Goal: Task Accomplishment & Management: Use online tool/utility

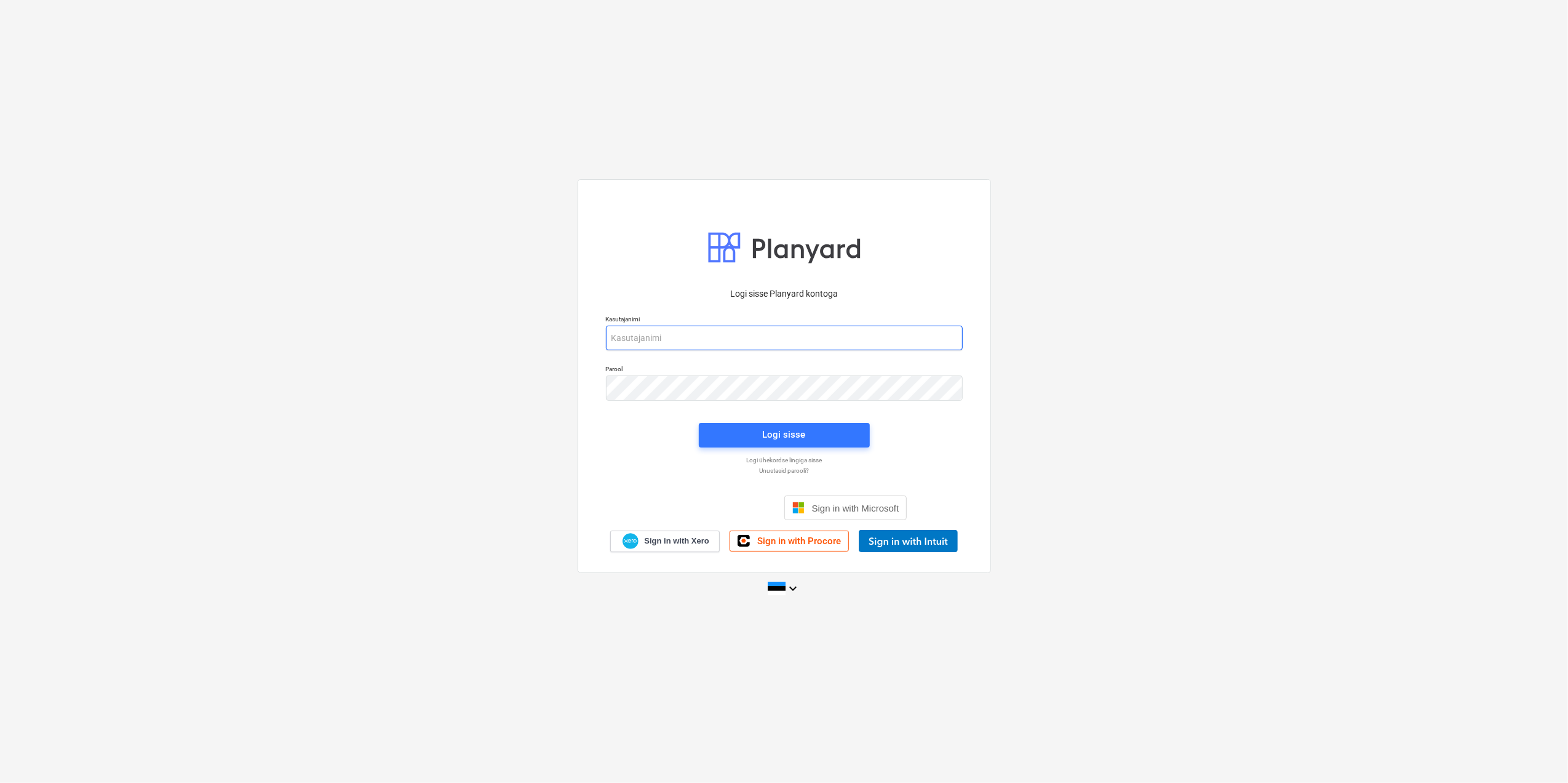
type input "[EMAIL_ADDRESS][DOMAIN_NAME]"
click at [793, 448] on div "Logi sisse" at bounding box center [784, 435] width 186 height 39
click at [798, 437] on div "Logi sisse" at bounding box center [784, 434] width 43 height 16
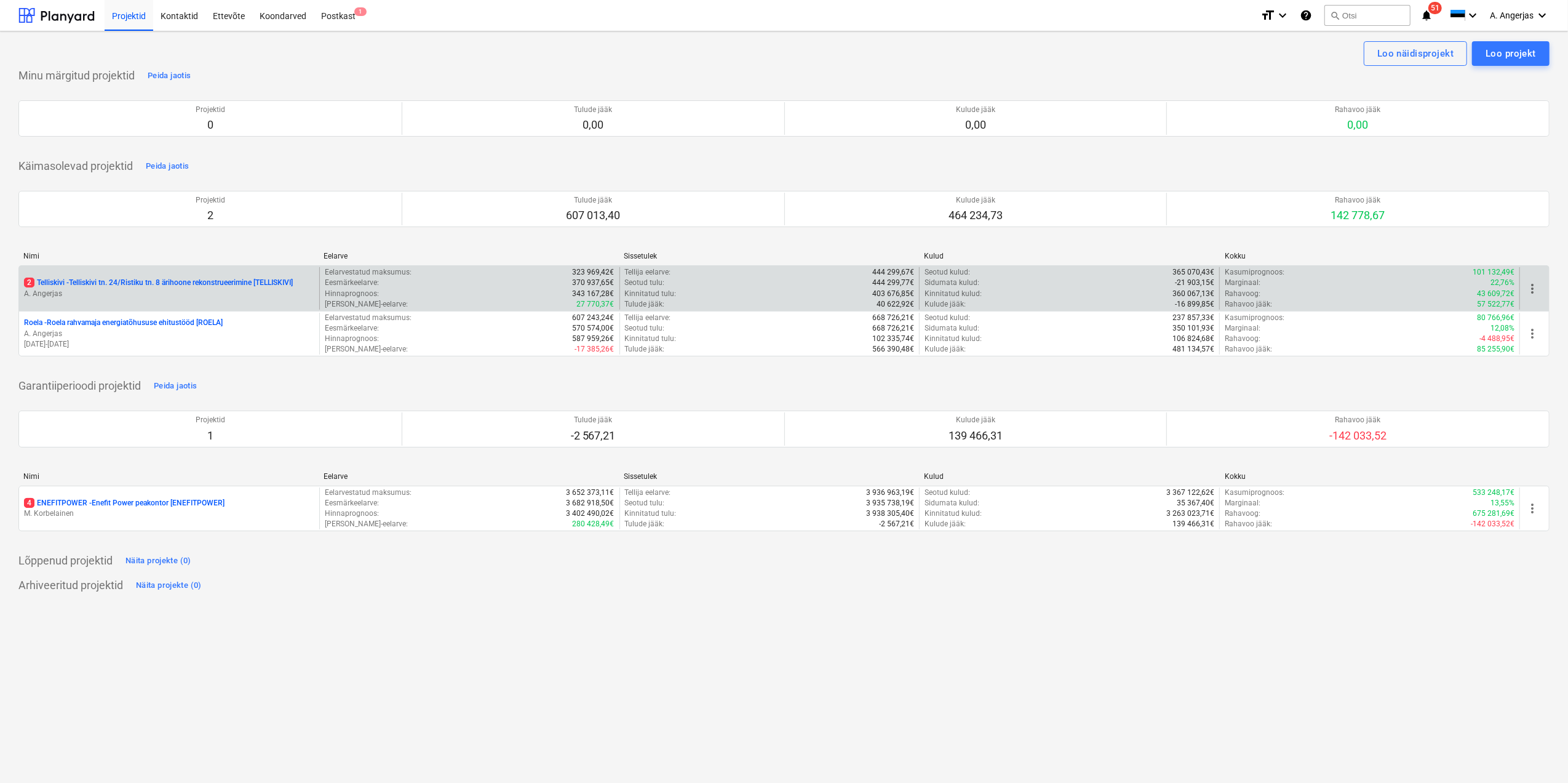
click at [190, 293] on p "A. Angerjas" at bounding box center [169, 293] width 290 height 10
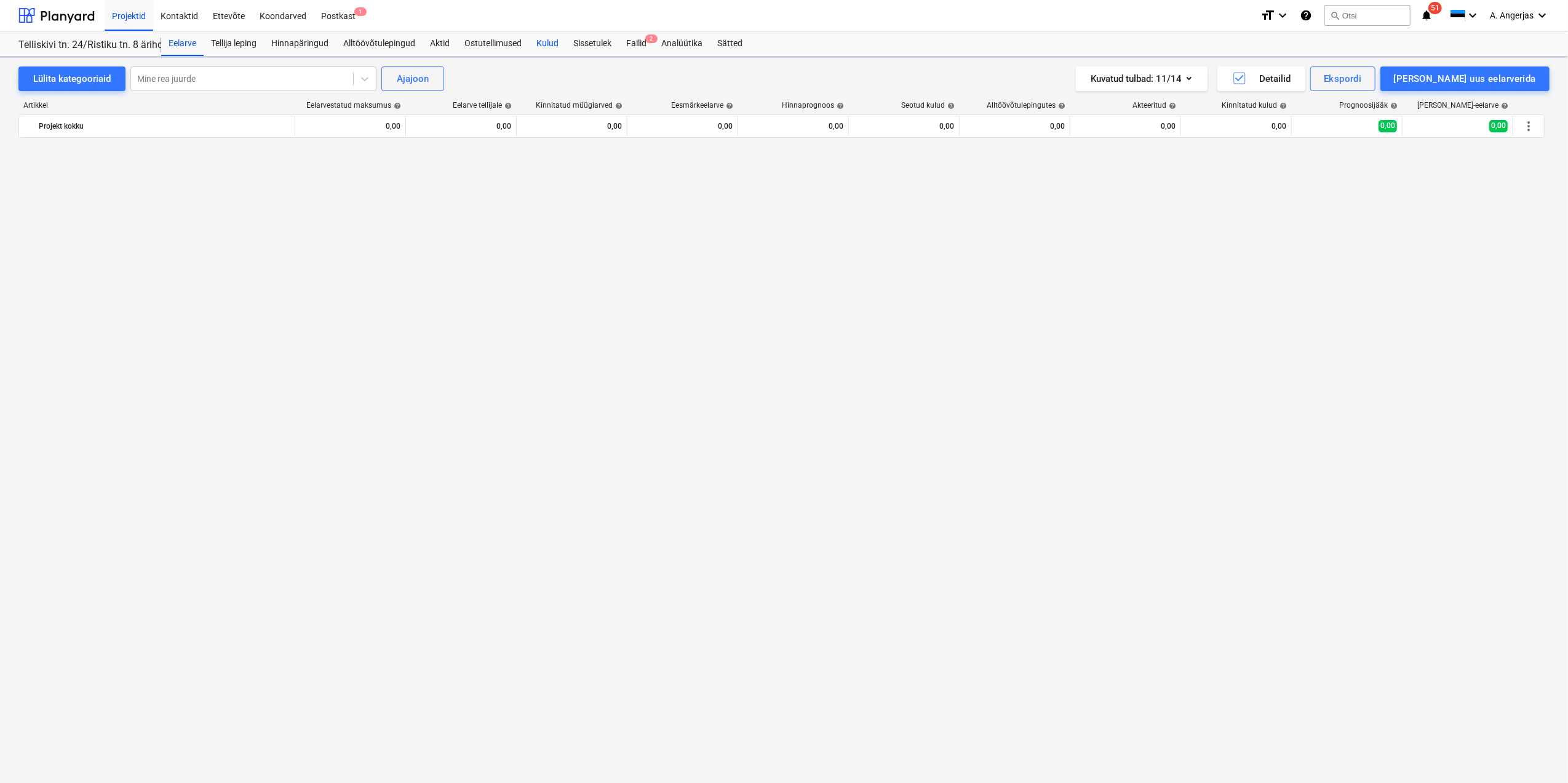
click at [533, 37] on div "Kulud" at bounding box center [547, 44] width 37 height 25
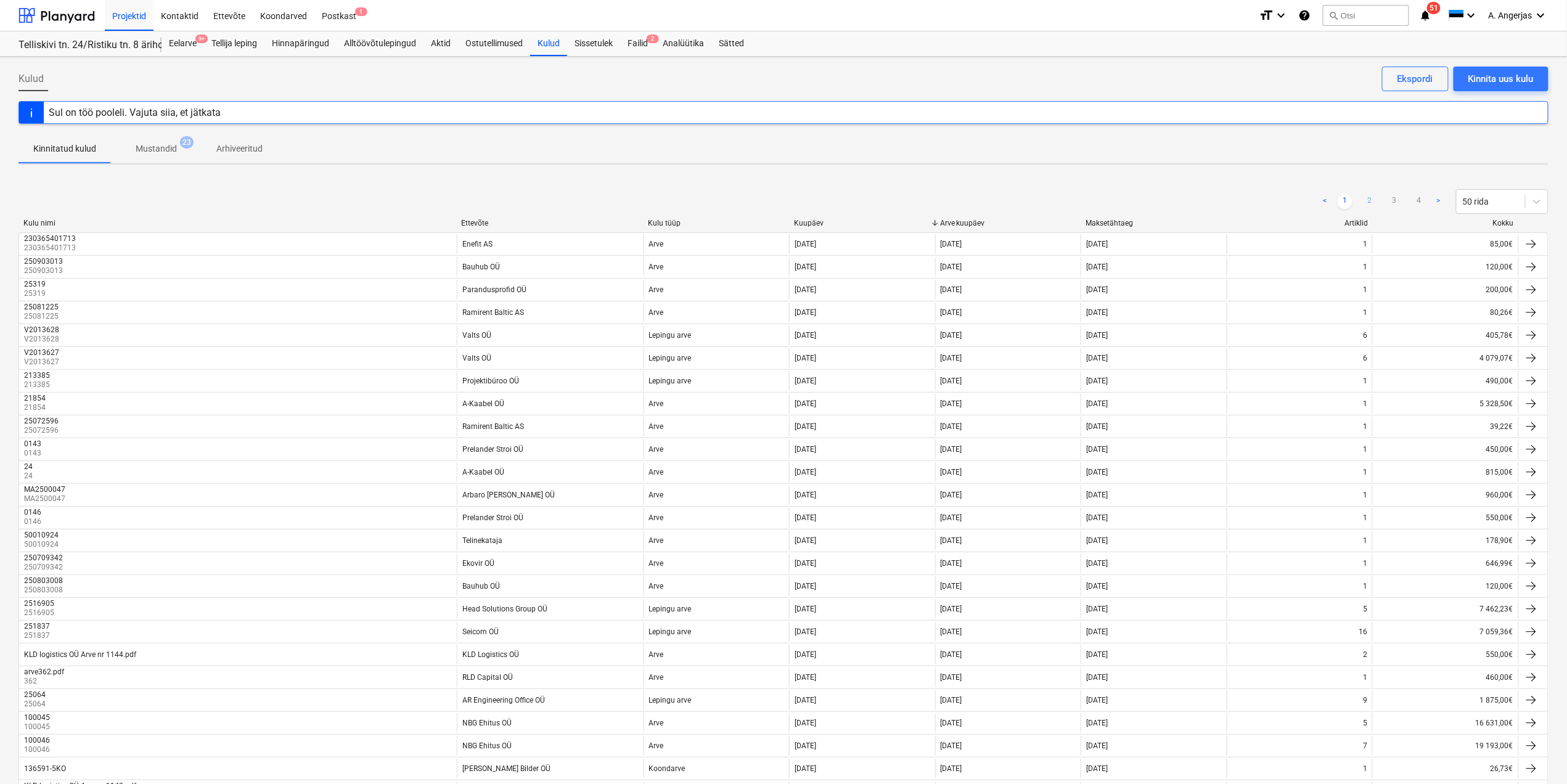
click at [1369, 195] on link "2" at bounding box center [1370, 201] width 15 height 15
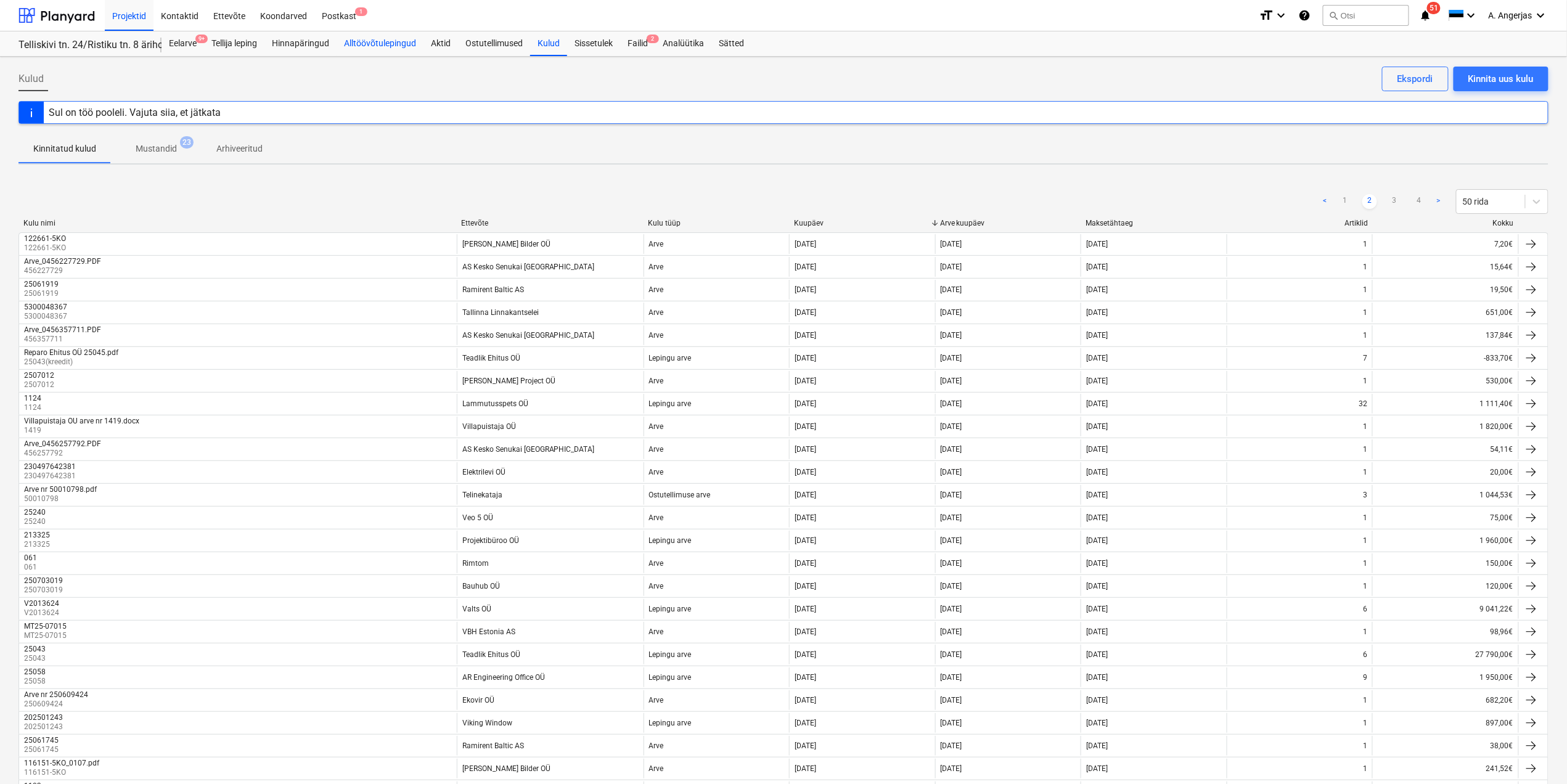
click at [414, 49] on div "Alltöövõtulepingud" at bounding box center [380, 44] width 87 height 25
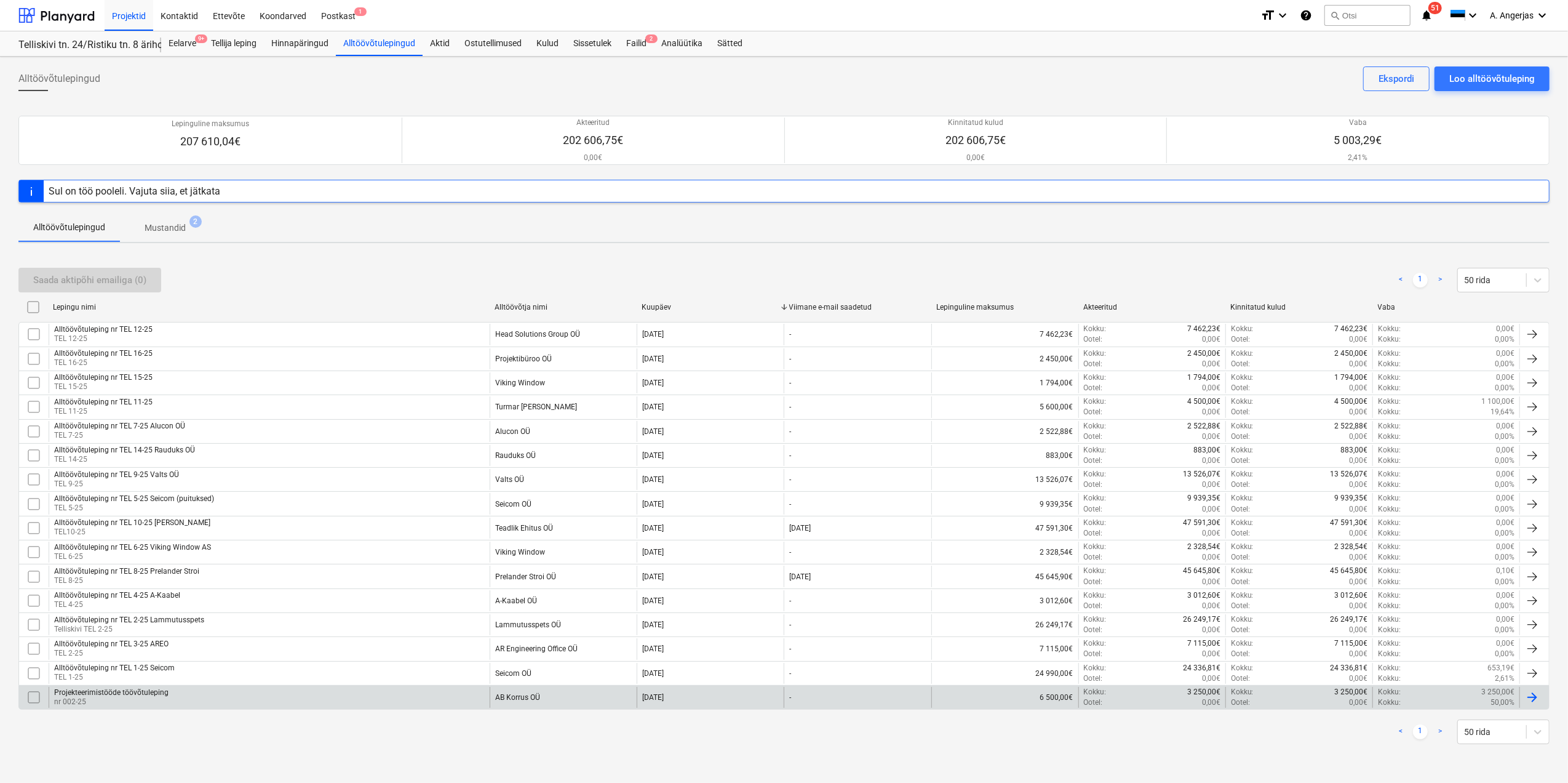
click at [471, 702] on div "Projekteerimistööde töövõtuleping nr 002-25" at bounding box center [269, 697] width 441 height 21
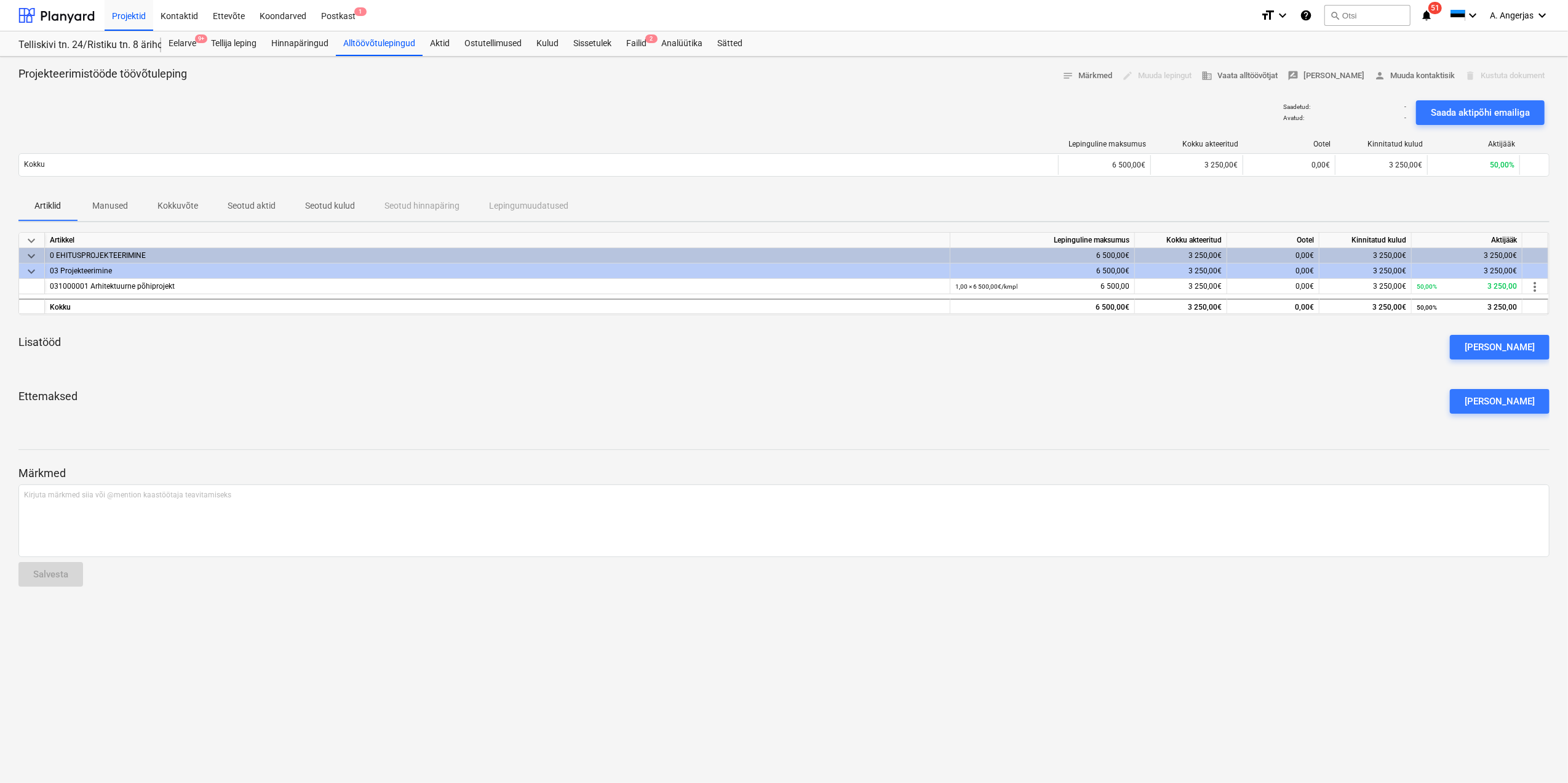
click at [234, 202] on p "Seotud aktid" at bounding box center [252, 206] width 48 height 13
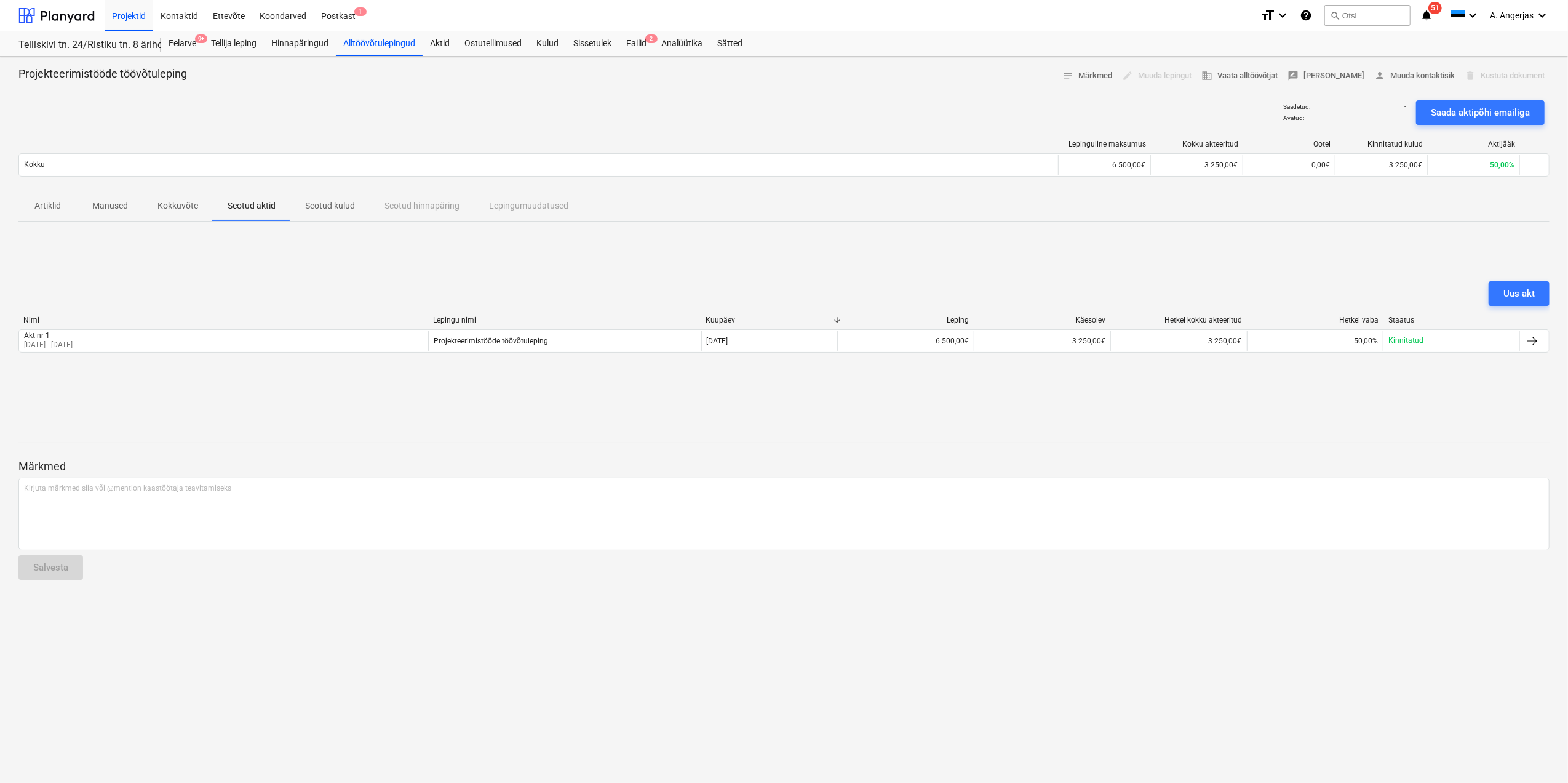
click at [62, 206] on p "Artiklid" at bounding box center [48, 206] width 30 height 13
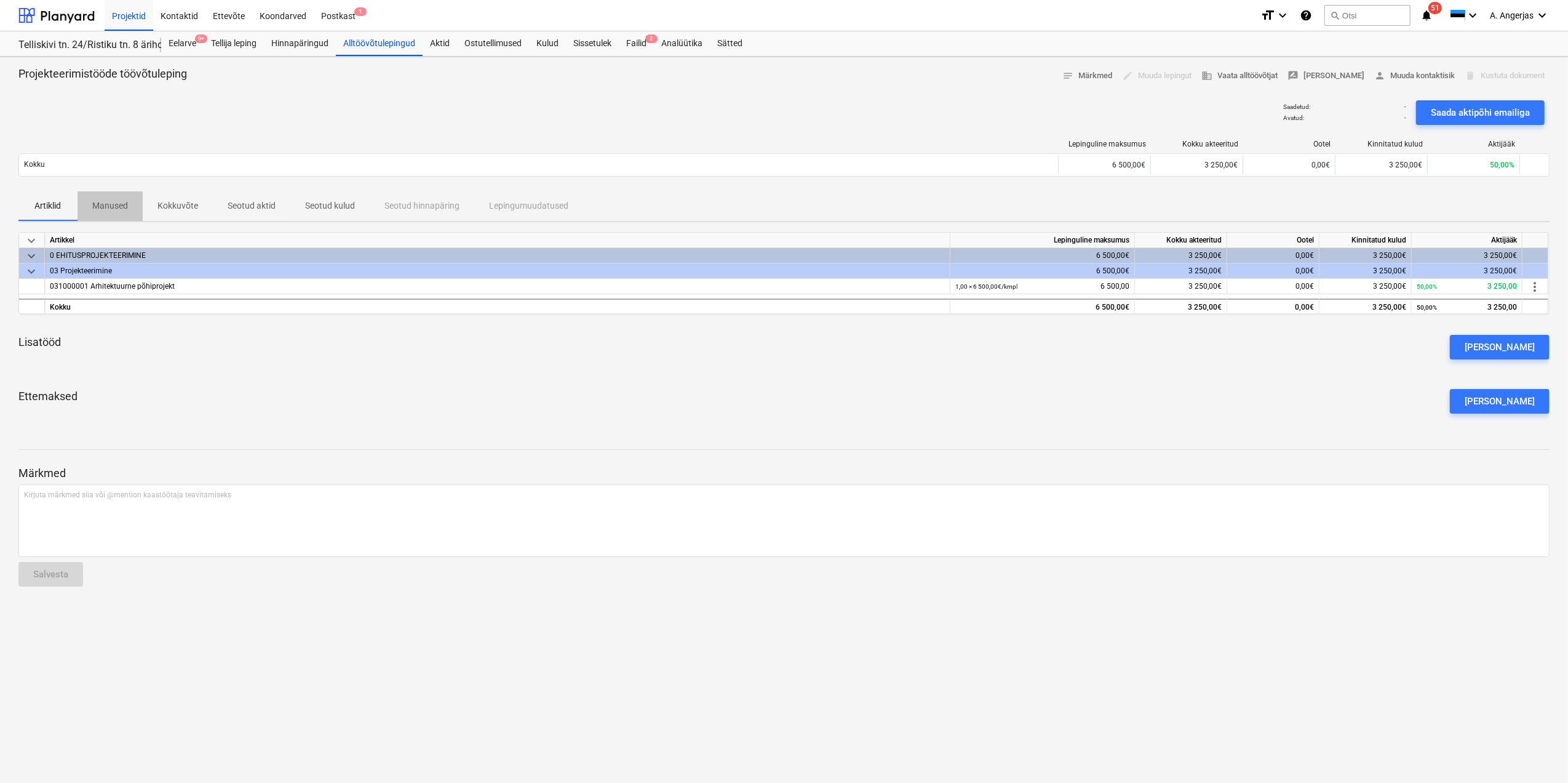
click at [102, 206] on p "Manused" at bounding box center [110, 206] width 36 height 13
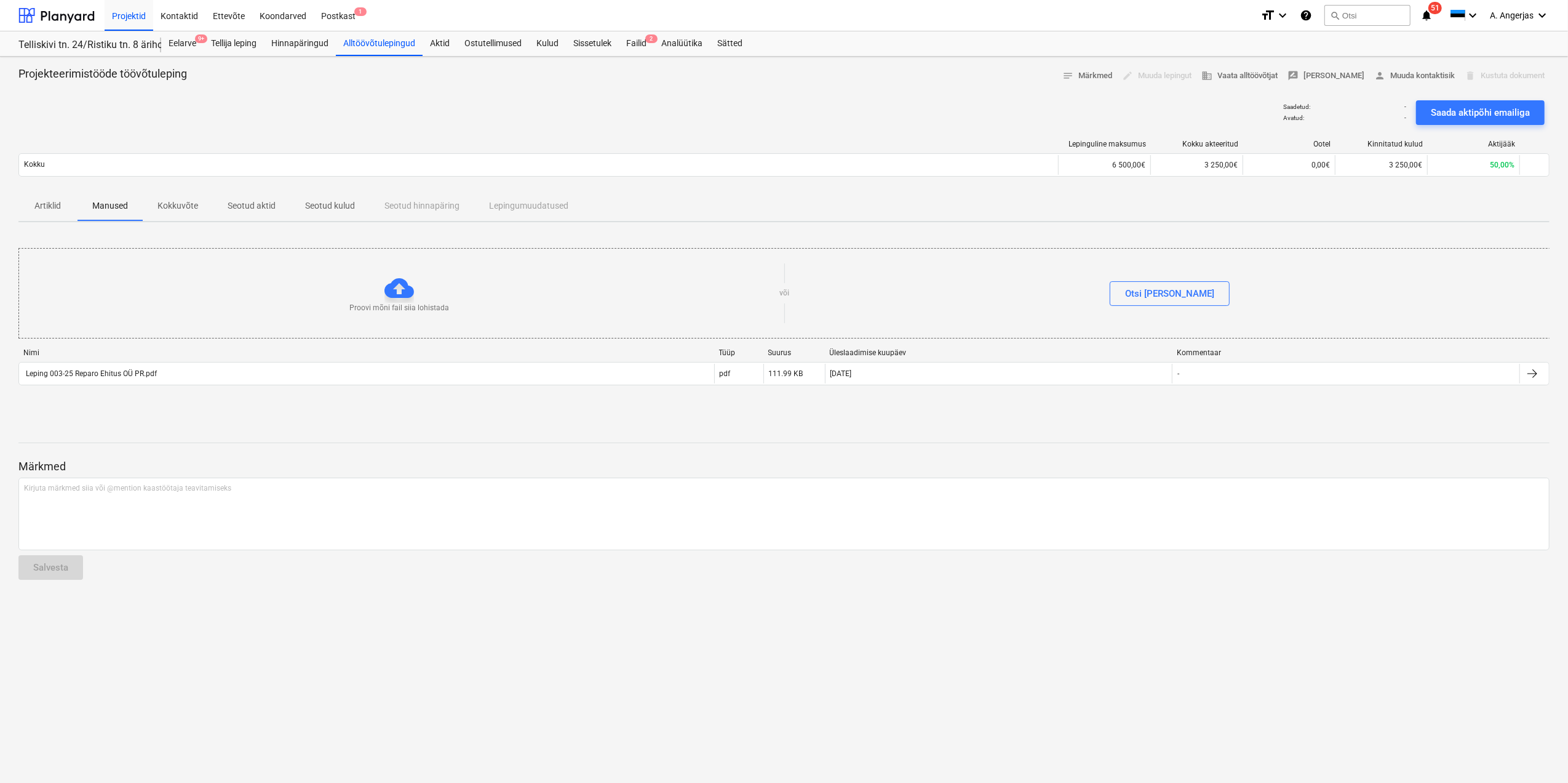
click at [336, 203] on p "Seotud kulud" at bounding box center [330, 206] width 50 height 13
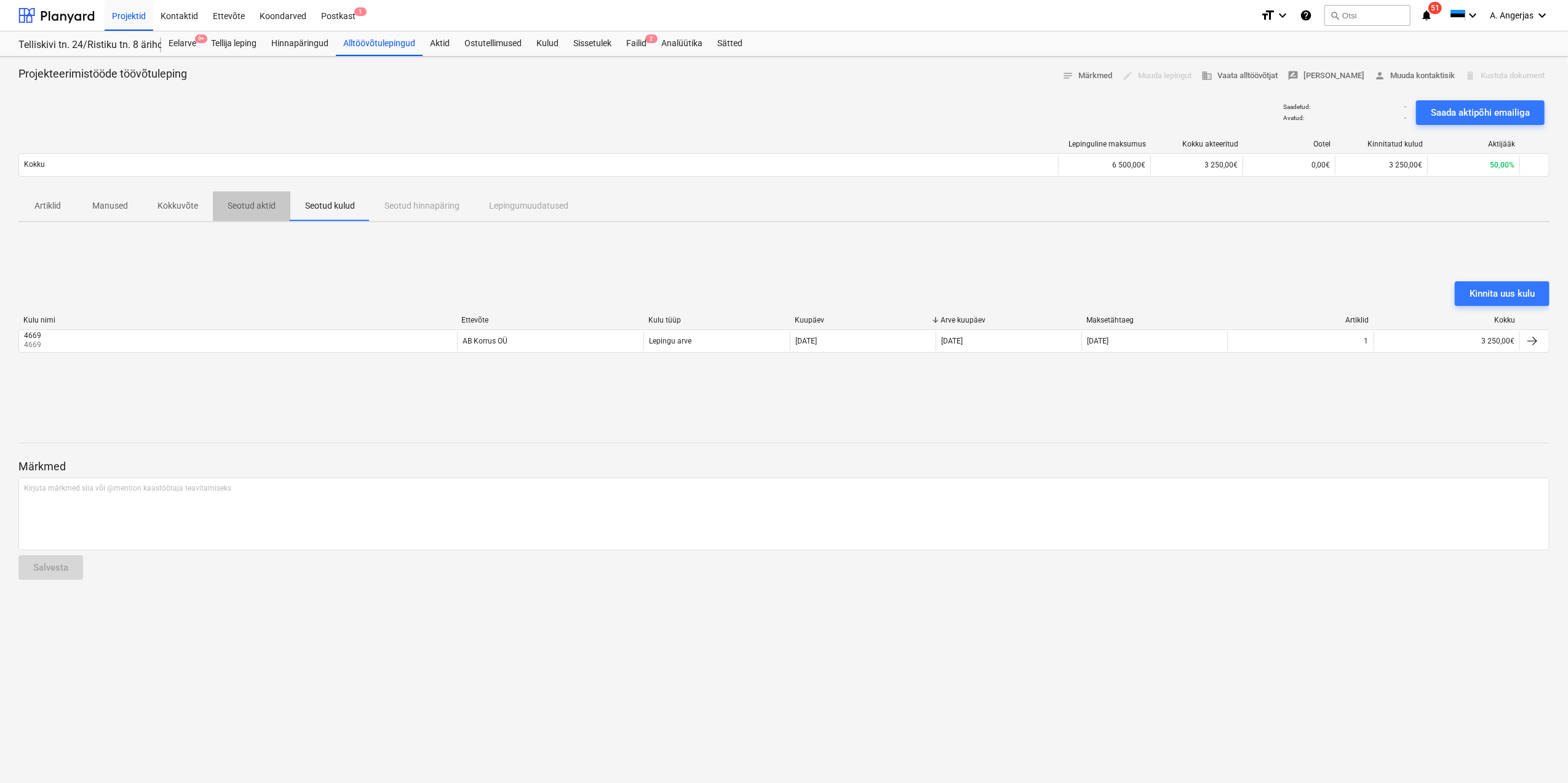
click at [253, 204] on p "Seotud aktid" at bounding box center [252, 206] width 48 height 13
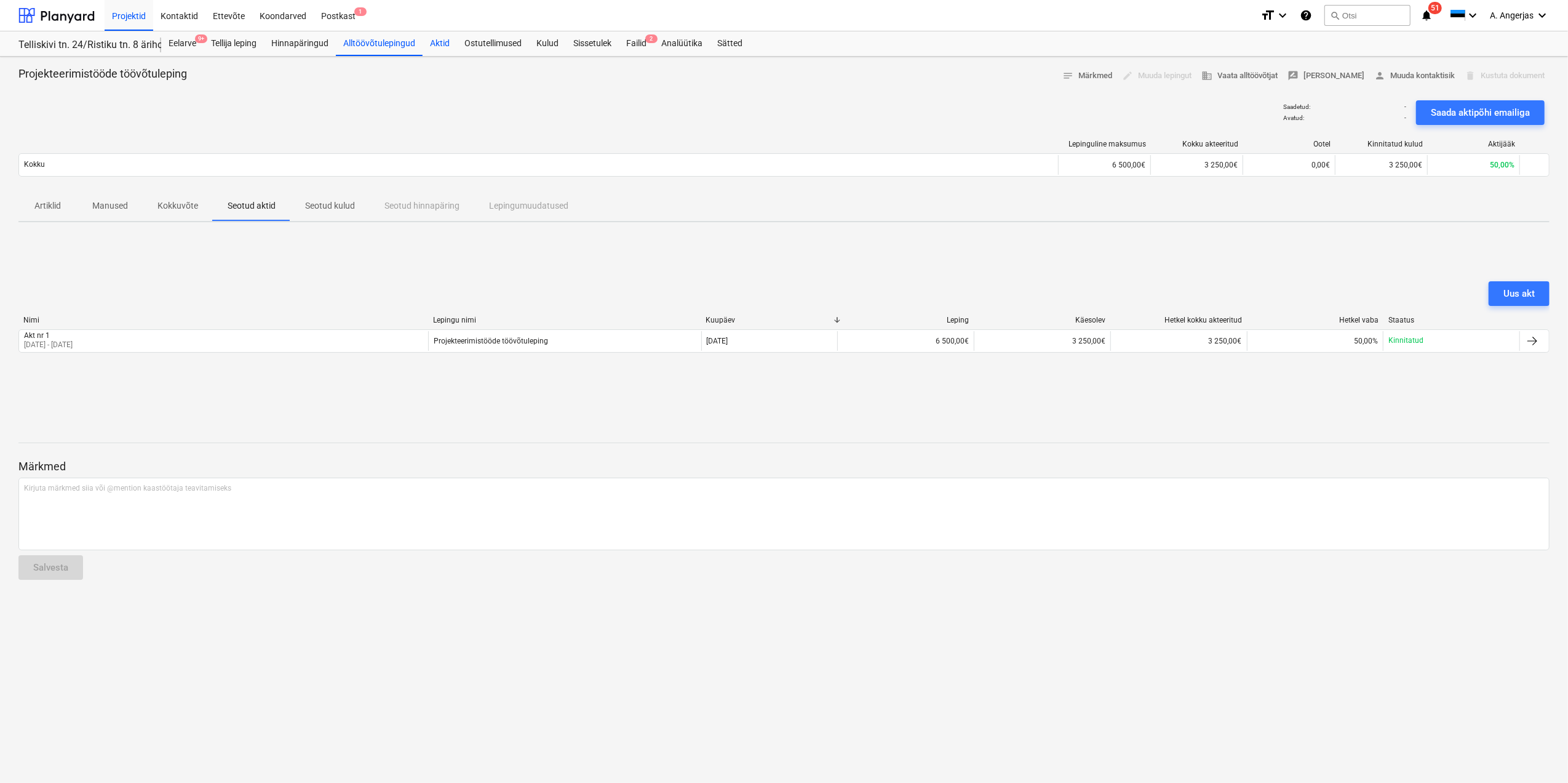
click at [441, 42] on div "Aktid" at bounding box center [439, 44] width 34 height 25
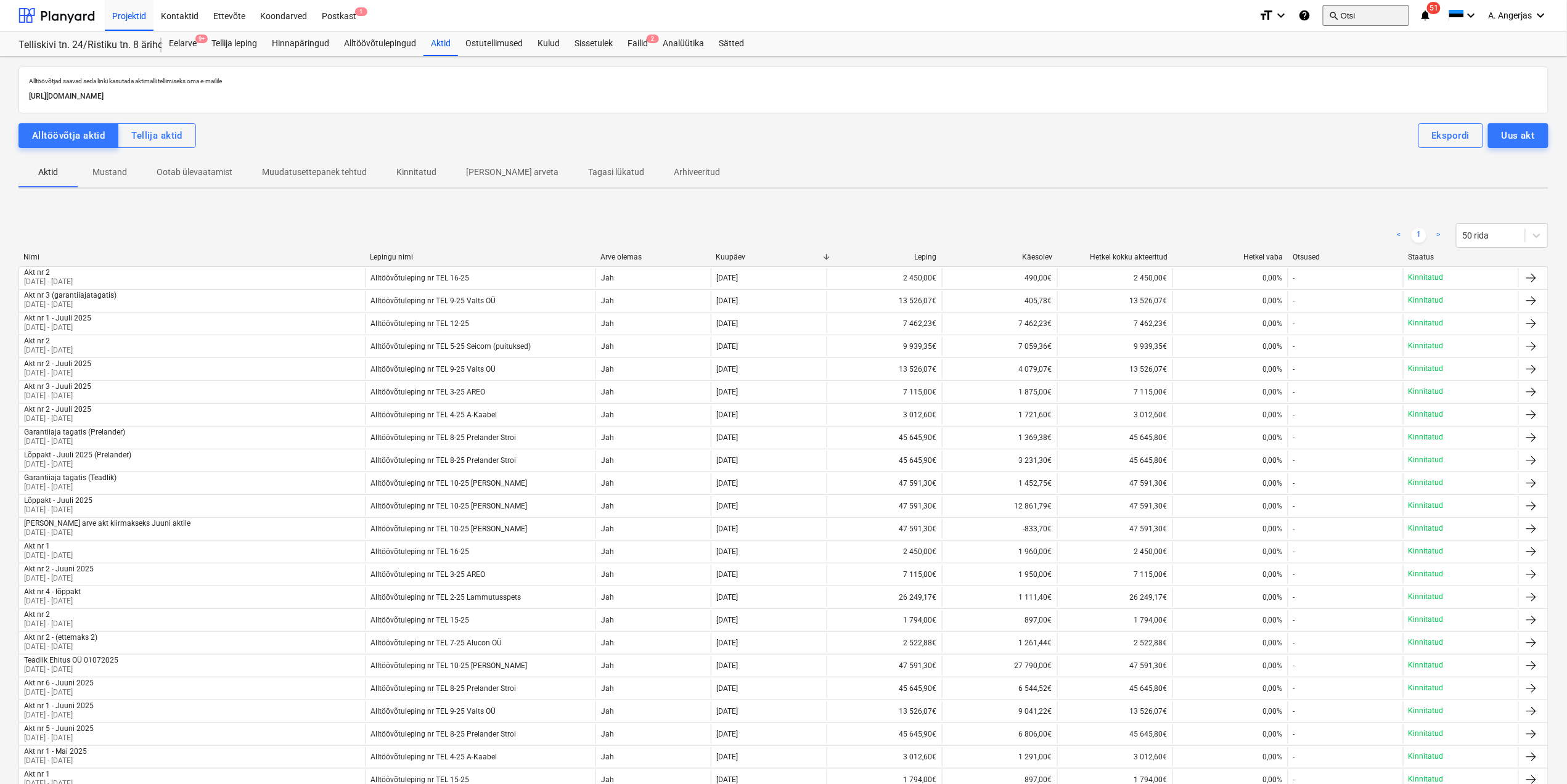
click at [1372, 20] on button "search Otsi" at bounding box center [1365, 15] width 87 height 21
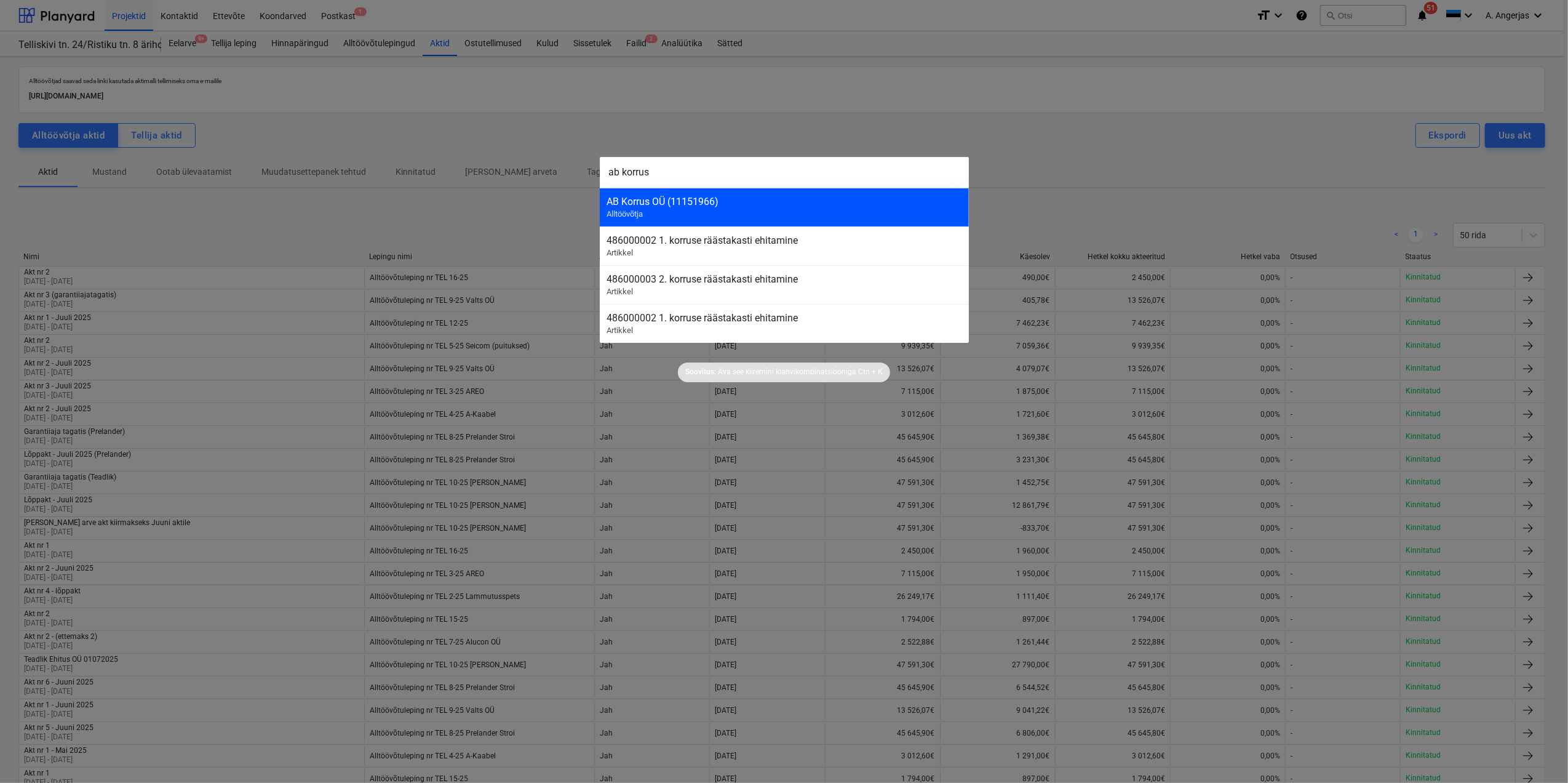
type input "ab korrus"
click at [751, 208] on div "AB Korrus OÜ (11151966) Alltöövõtja" at bounding box center [784, 206] width 369 height 38
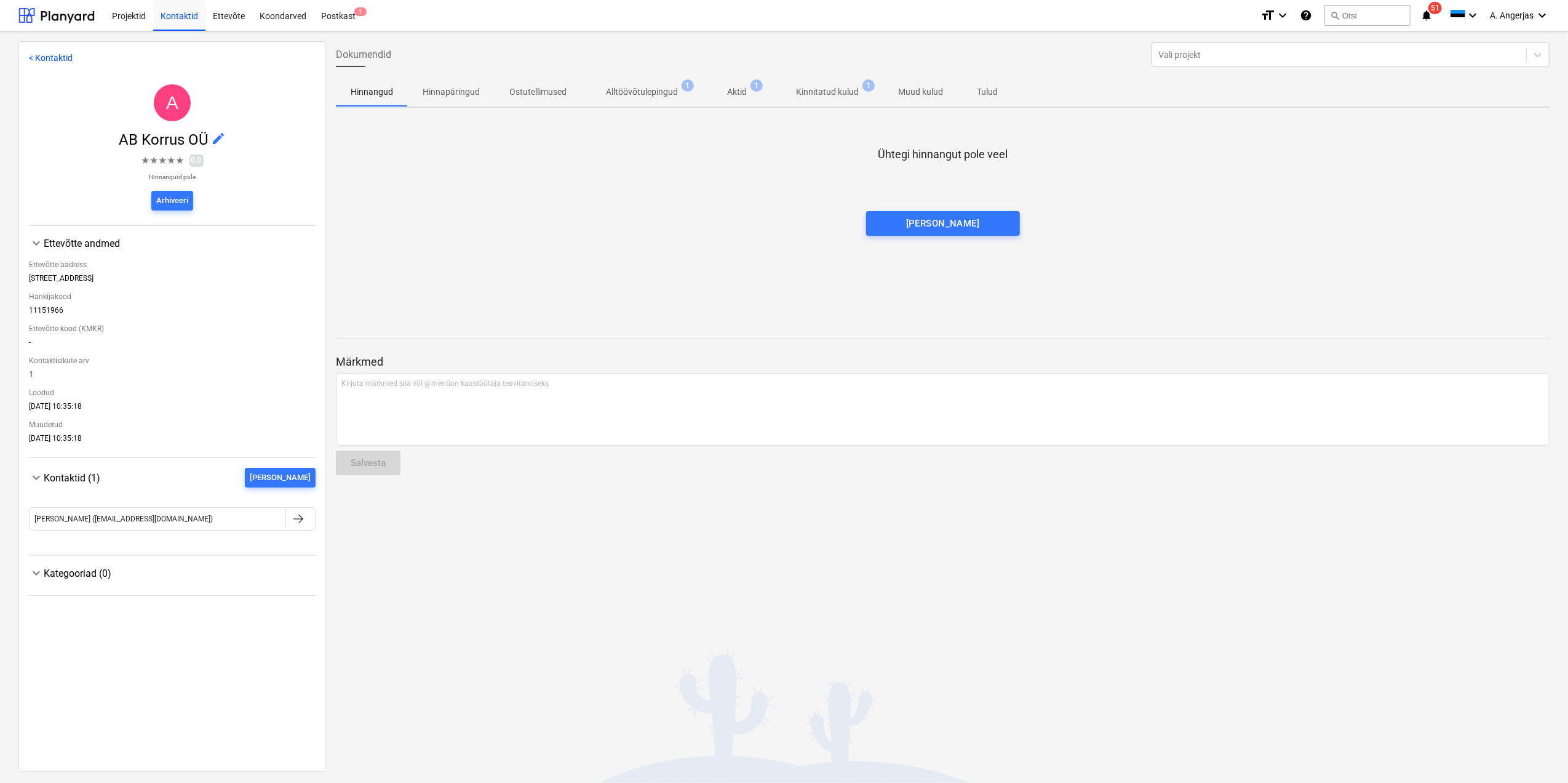
click at [656, 131] on div "Ühtegi hinnangut pole veel [PERSON_NAME]" at bounding box center [943, 210] width 1214 height 184
click at [739, 86] on p "Aktid" at bounding box center [737, 92] width 20 height 13
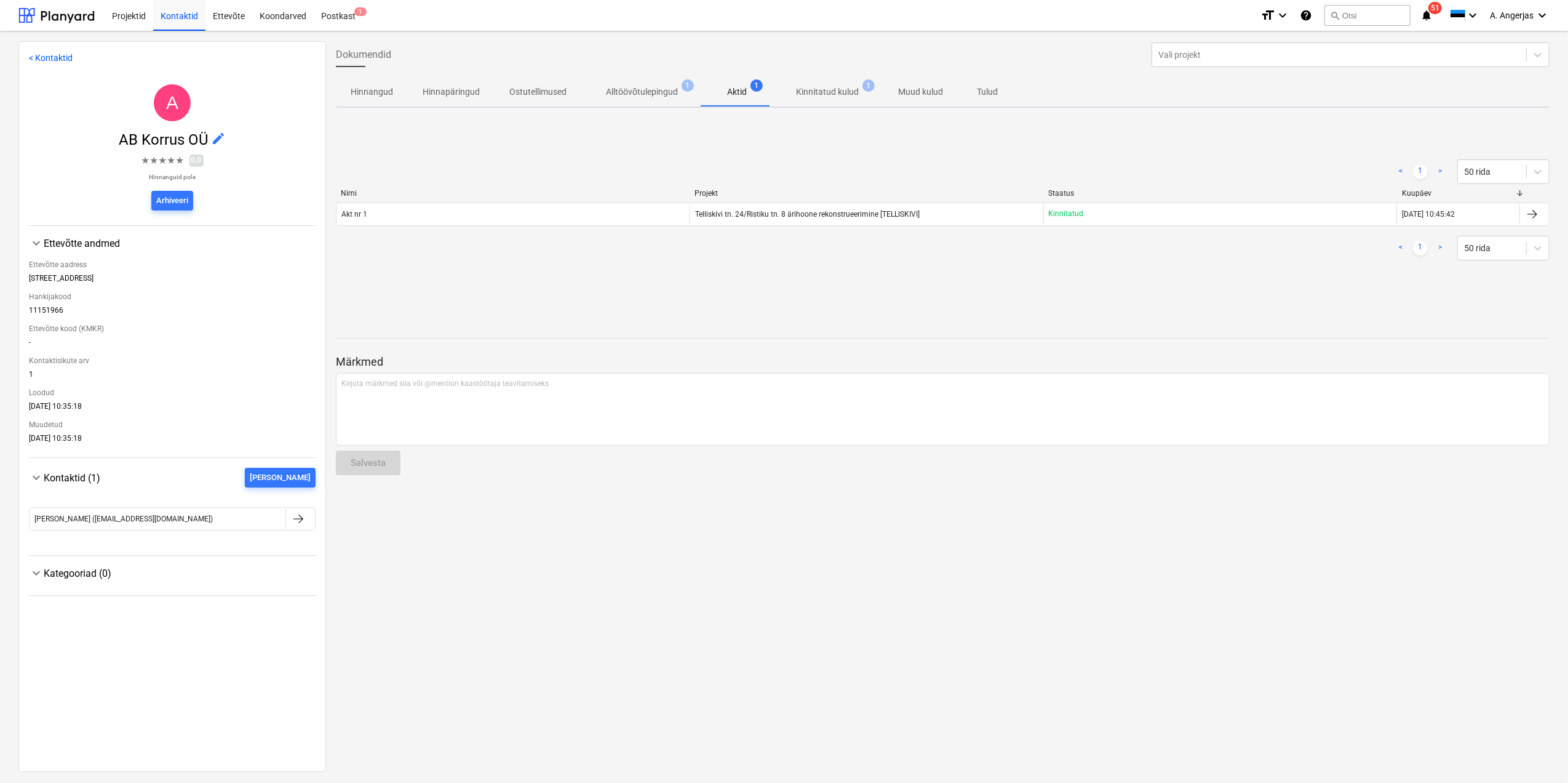
click at [836, 86] on p "Kinnitatud kulud" at bounding box center [828, 92] width 62 height 13
click at [671, 91] on p "Alltöövõtulepingud" at bounding box center [642, 92] width 72 height 13
click at [754, 86] on span "1" at bounding box center [756, 85] width 12 height 12
click at [55, 78] on div "A AB Korrus OÜ edit ★ ★ ★ ★ ★ 0,0 Hinnanguid pole Arhiveeri" at bounding box center [172, 150] width 287 height 151
click at [613, 158] on div "< 1 > 50 rida" at bounding box center [943, 171] width 1214 height 34
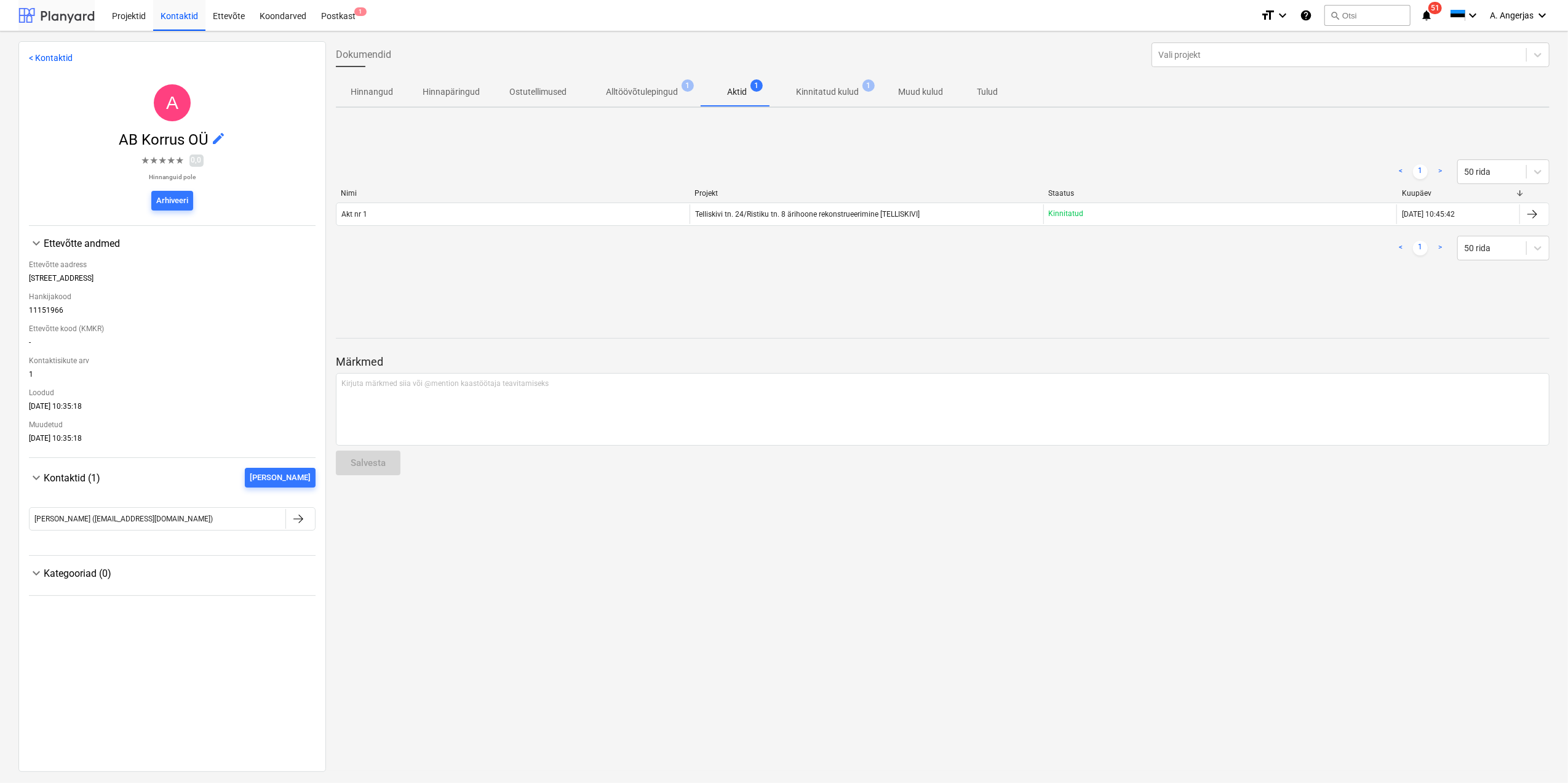
click at [85, 11] on div at bounding box center [56, 15] width 76 height 31
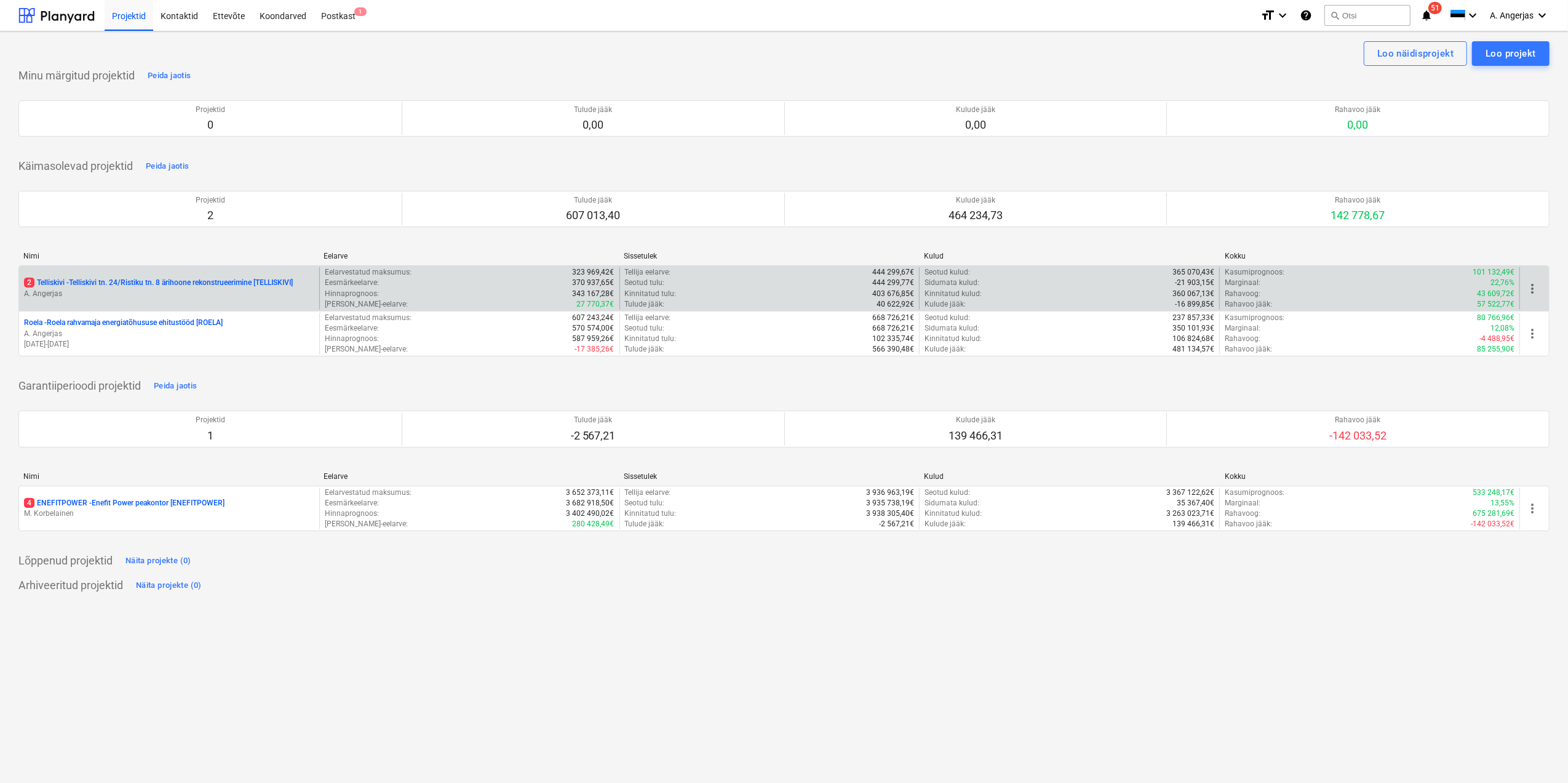
click at [142, 296] on p "A. Angerjas" at bounding box center [169, 293] width 290 height 10
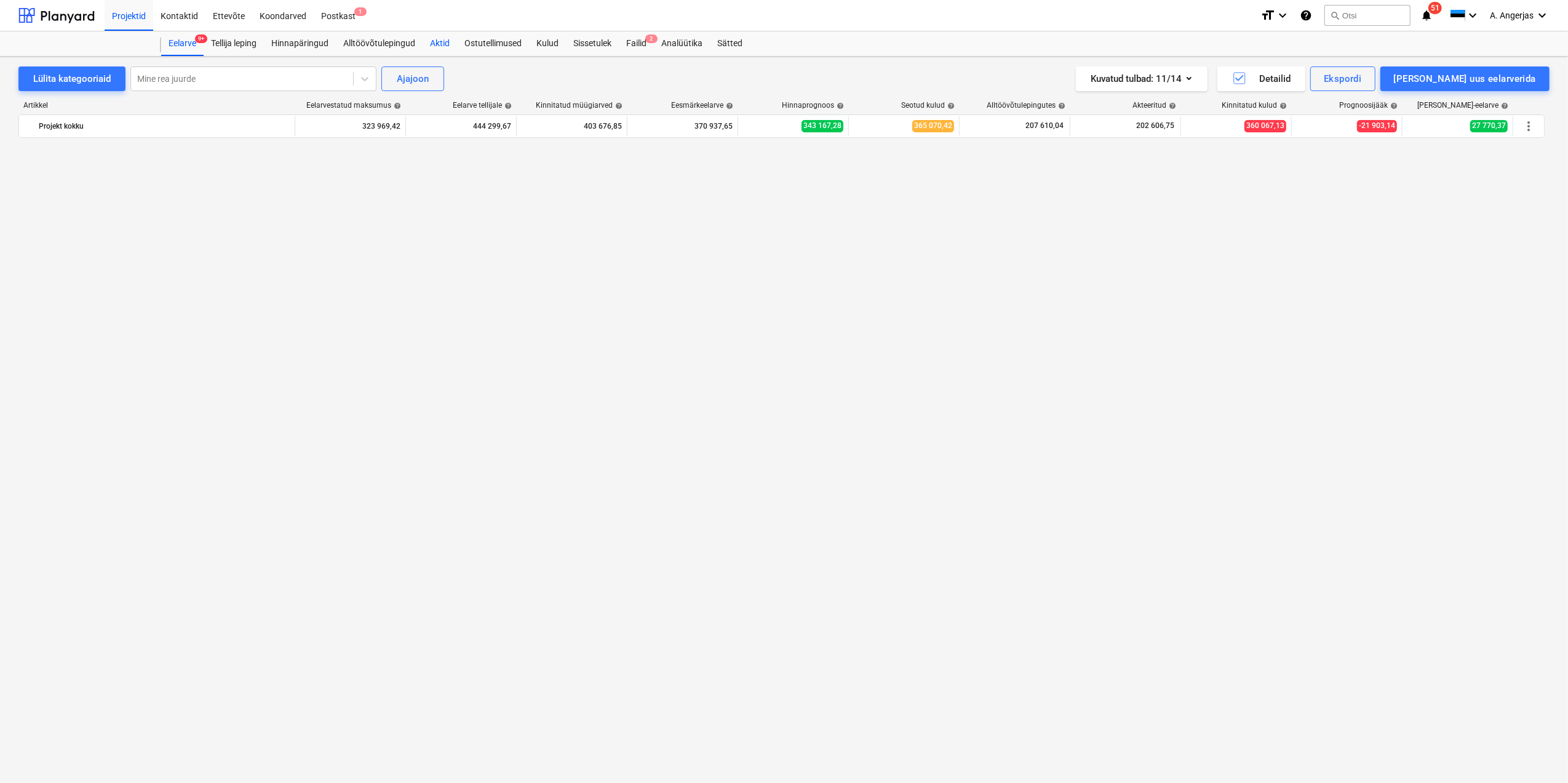
click at [451, 48] on div "Aktid" at bounding box center [439, 44] width 34 height 25
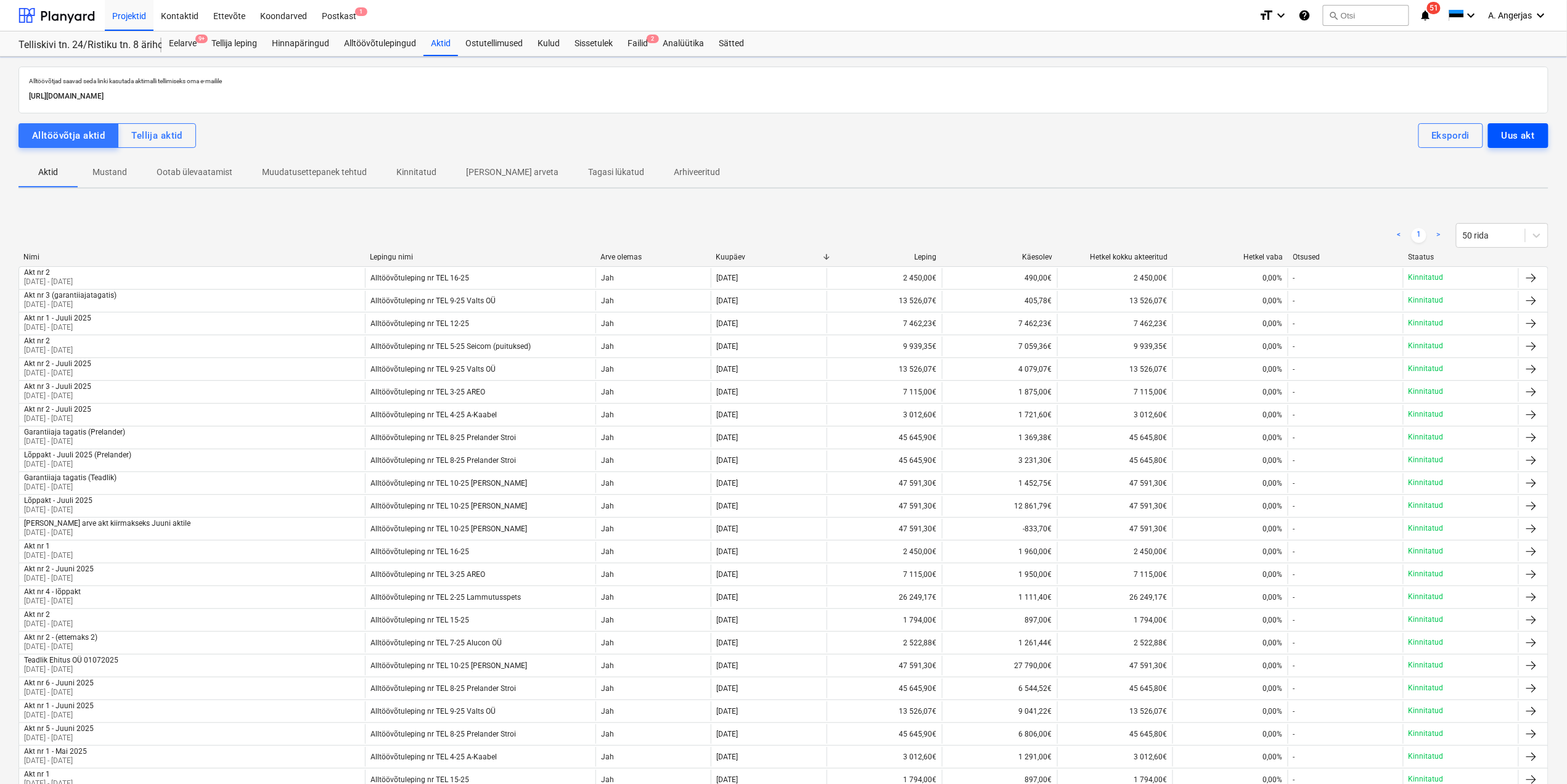
click at [1512, 140] on div "Uus akt" at bounding box center [1518, 135] width 33 height 16
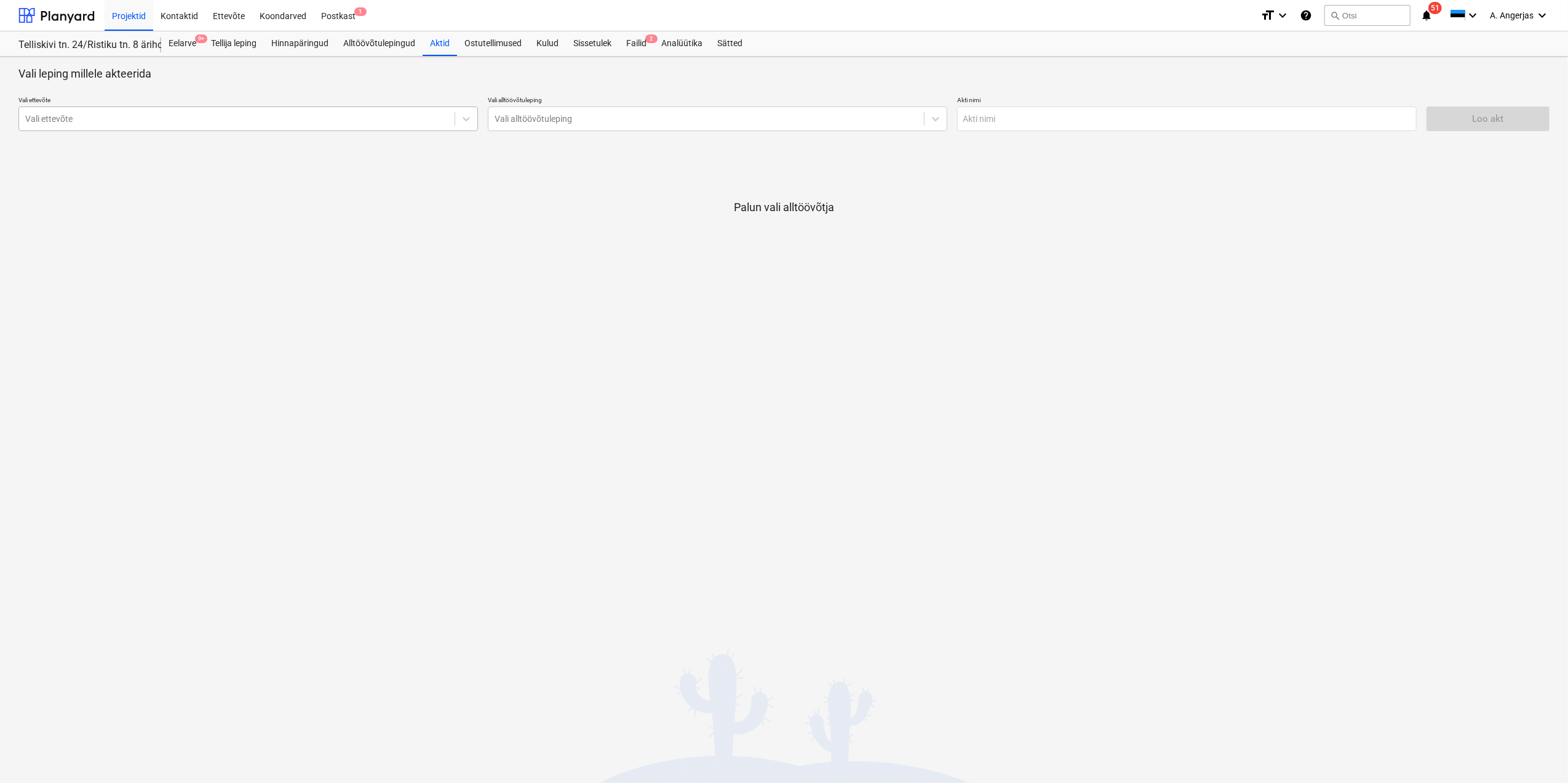
click at [216, 117] on div at bounding box center [237, 118] width 423 height 12
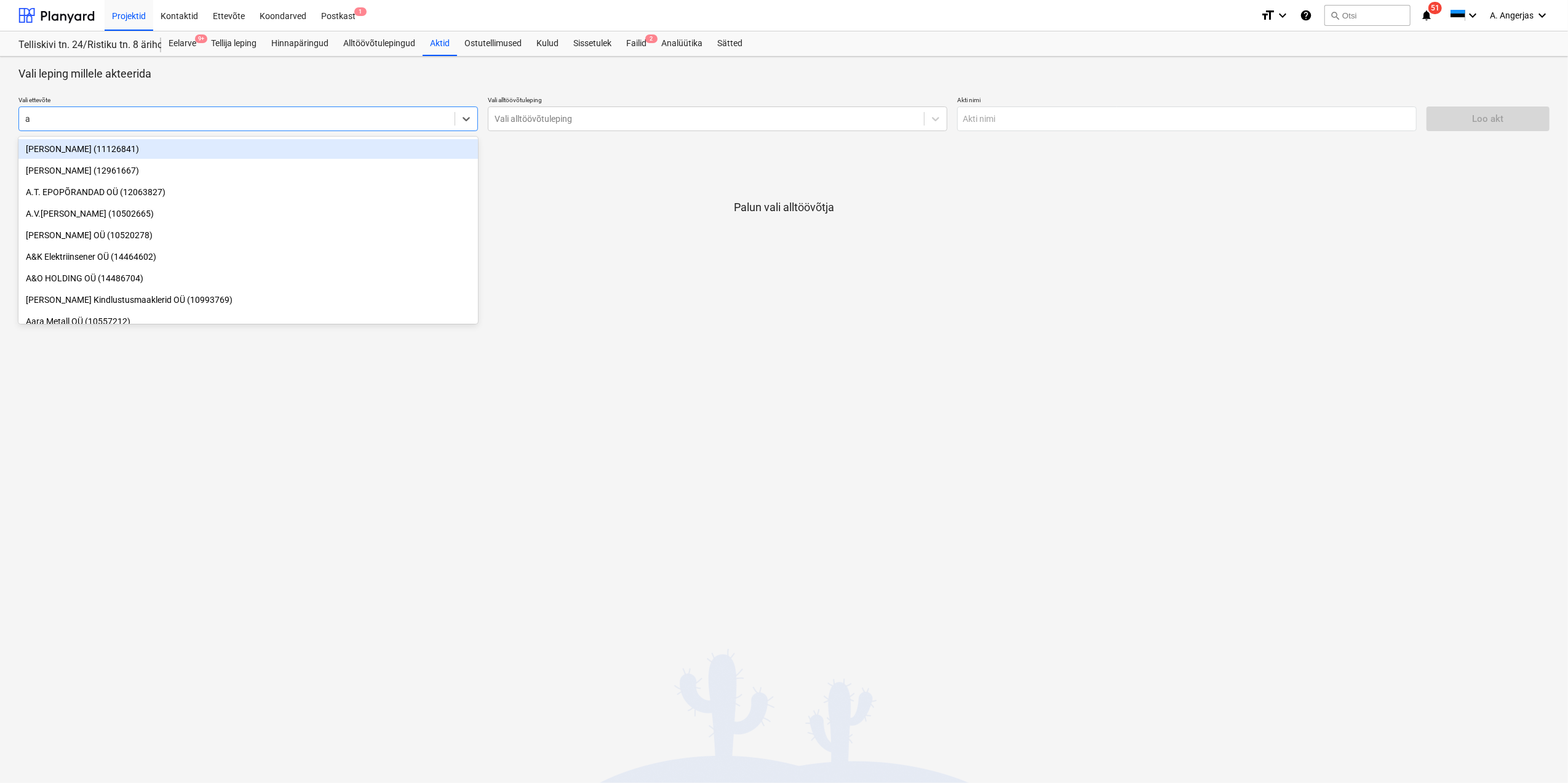
type input "ab"
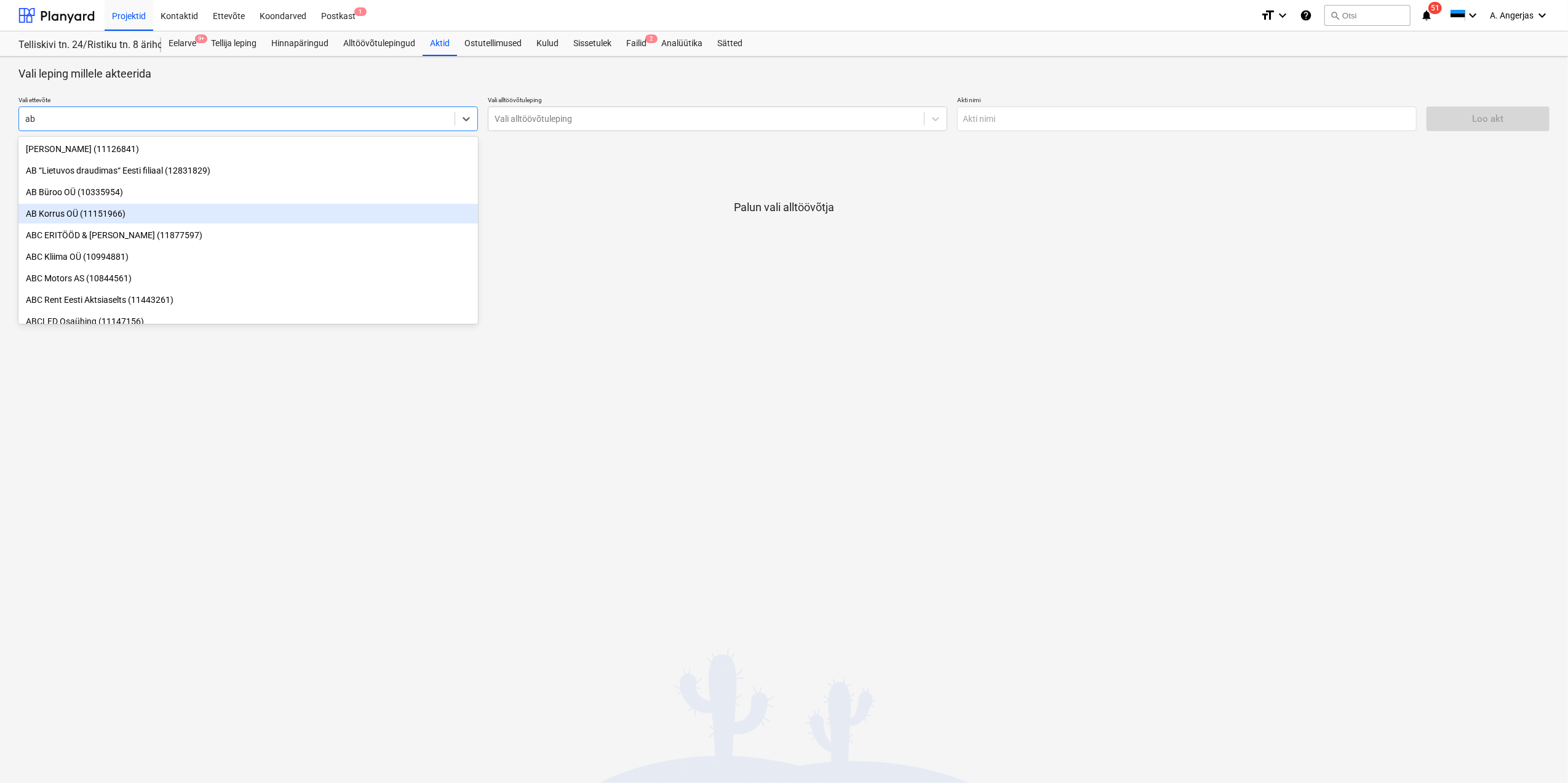
click at [127, 216] on div "AB Korrus OÜ (11151966)" at bounding box center [248, 213] width 460 height 20
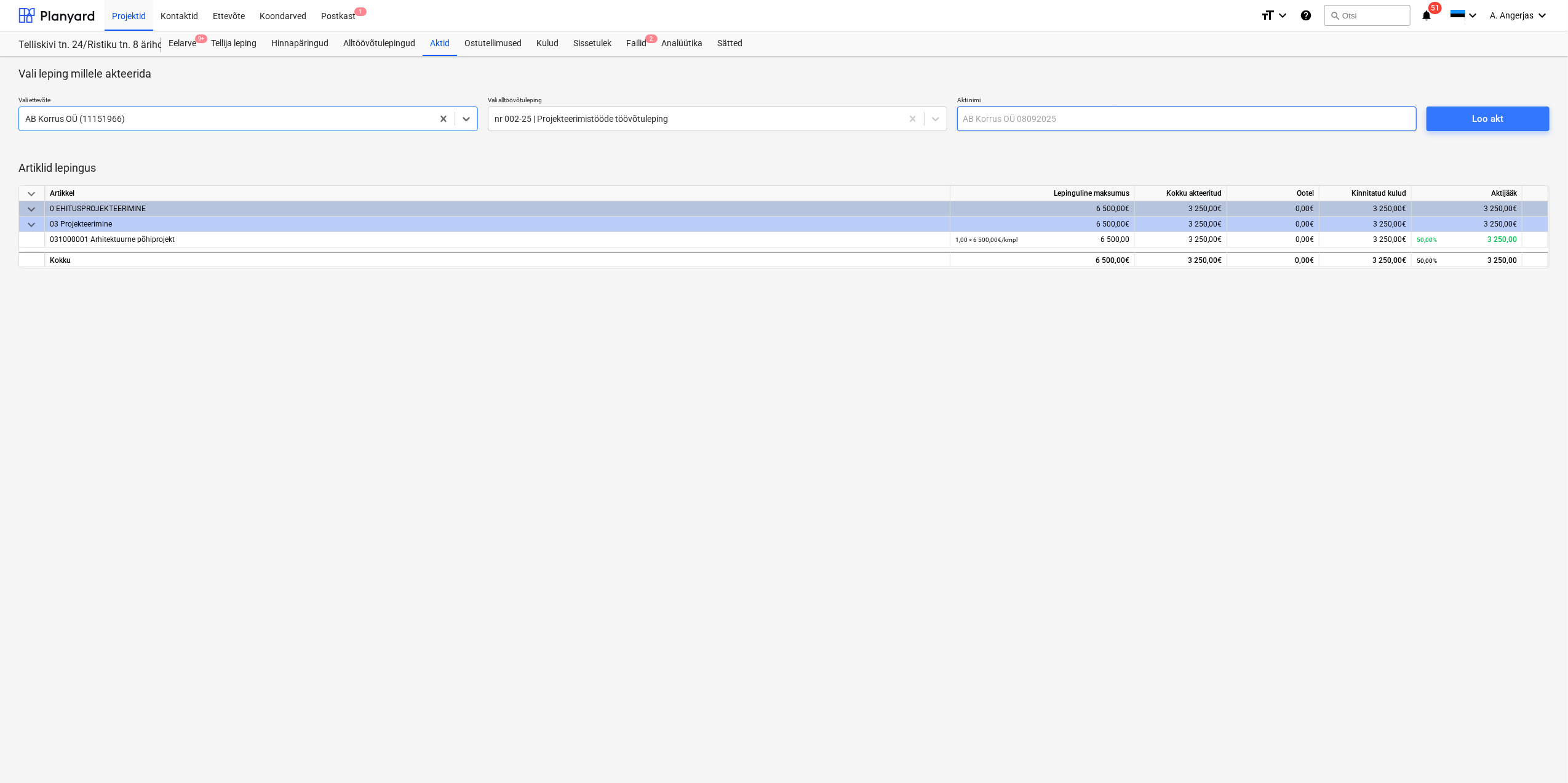
click at [1034, 114] on input "text" at bounding box center [1187, 119] width 460 height 25
type input "Akt nr 2"
click at [1487, 115] on div "Loo akt" at bounding box center [1488, 119] width 31 height 16
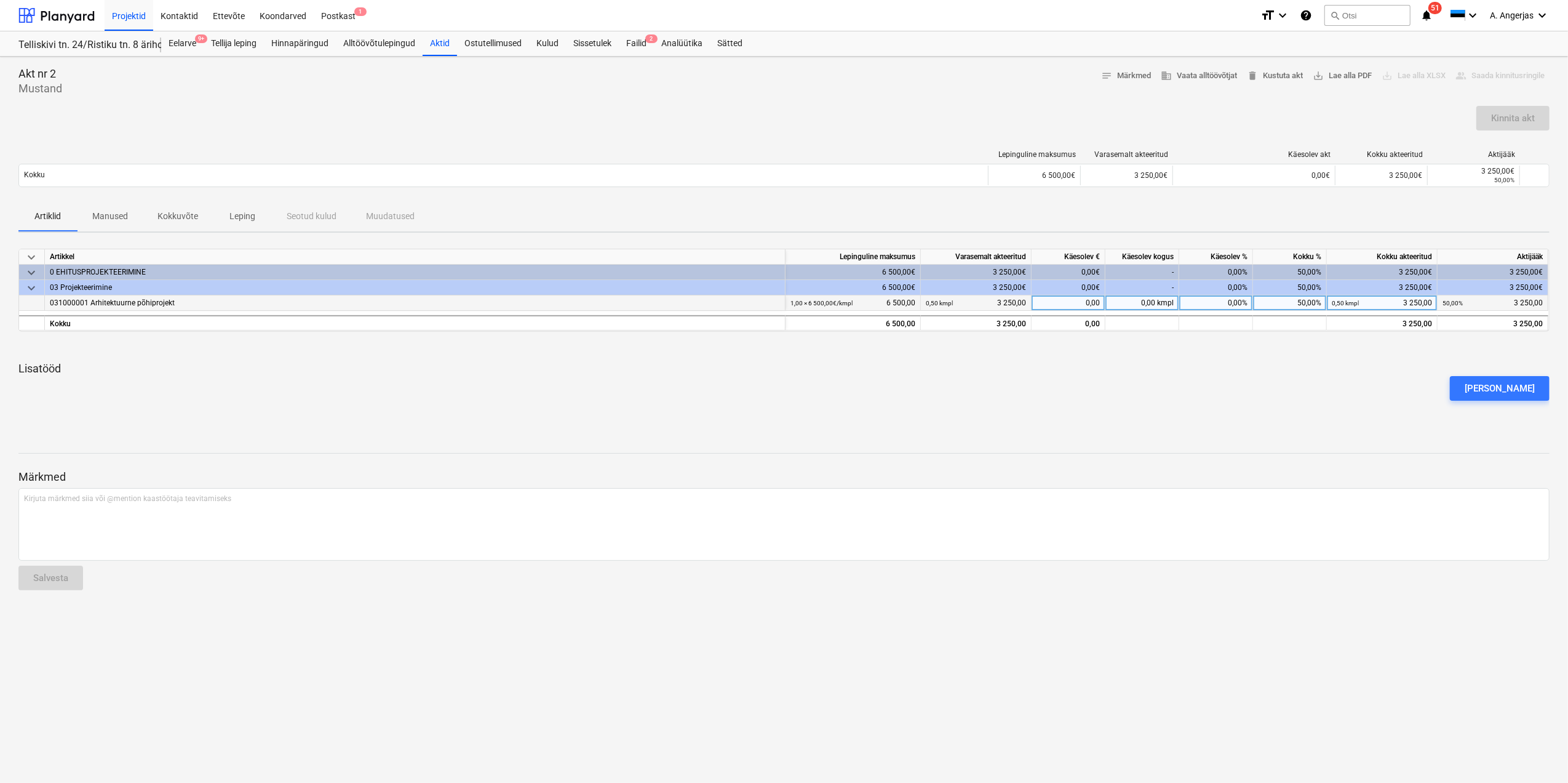
click at [1227, 304] on div "0,00%" at bounding box center [1216, 303] width 74 height 15
type input "50"
click at [1284, 361] on div "keyboard_arrow_down Artikkel Lepinguline [PERSON_NAME] akteeritud Käesolev € Kä…" at bounding box center [783, 334] width 1531 height 171
click at [1508, 109] on button "Kinnita akt" at bounding box center [1513, 118] width 73 height 25
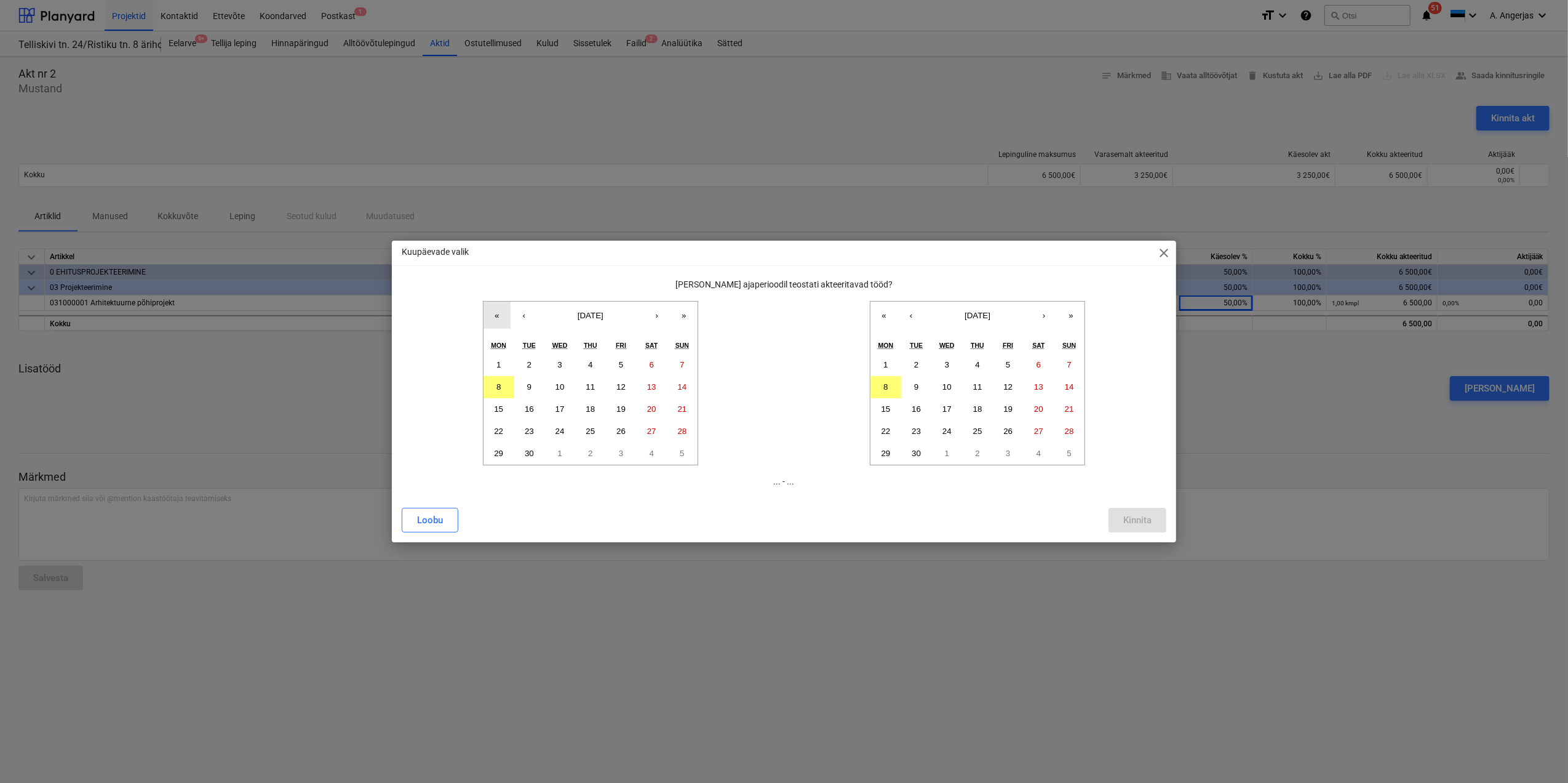
click at [498, 312] on button "«" at bounding box center [497, 315] width 27 height 27
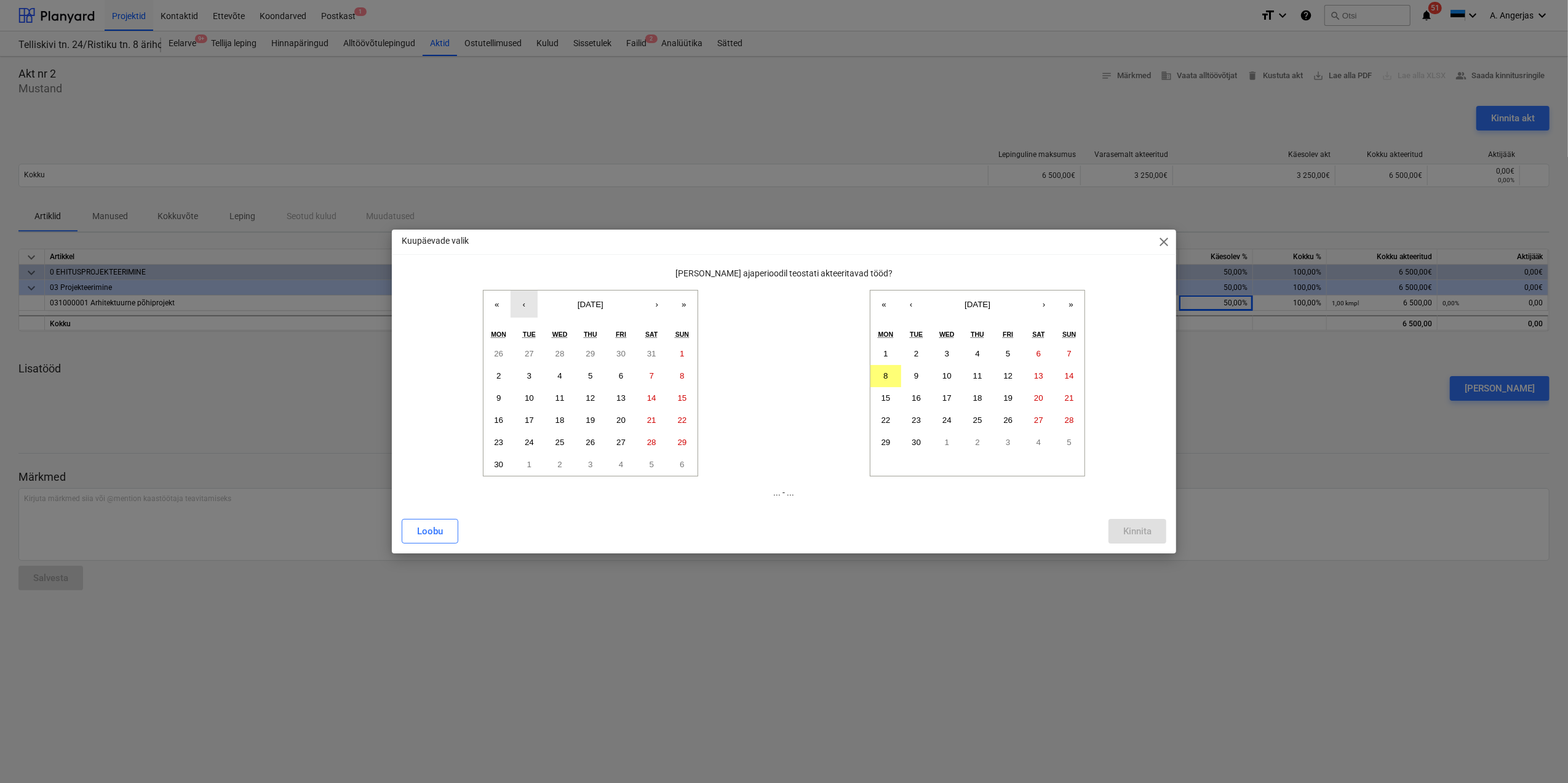
click at [517, 305] on button "‹" at bounding box center [523, 304] width 27 height 27
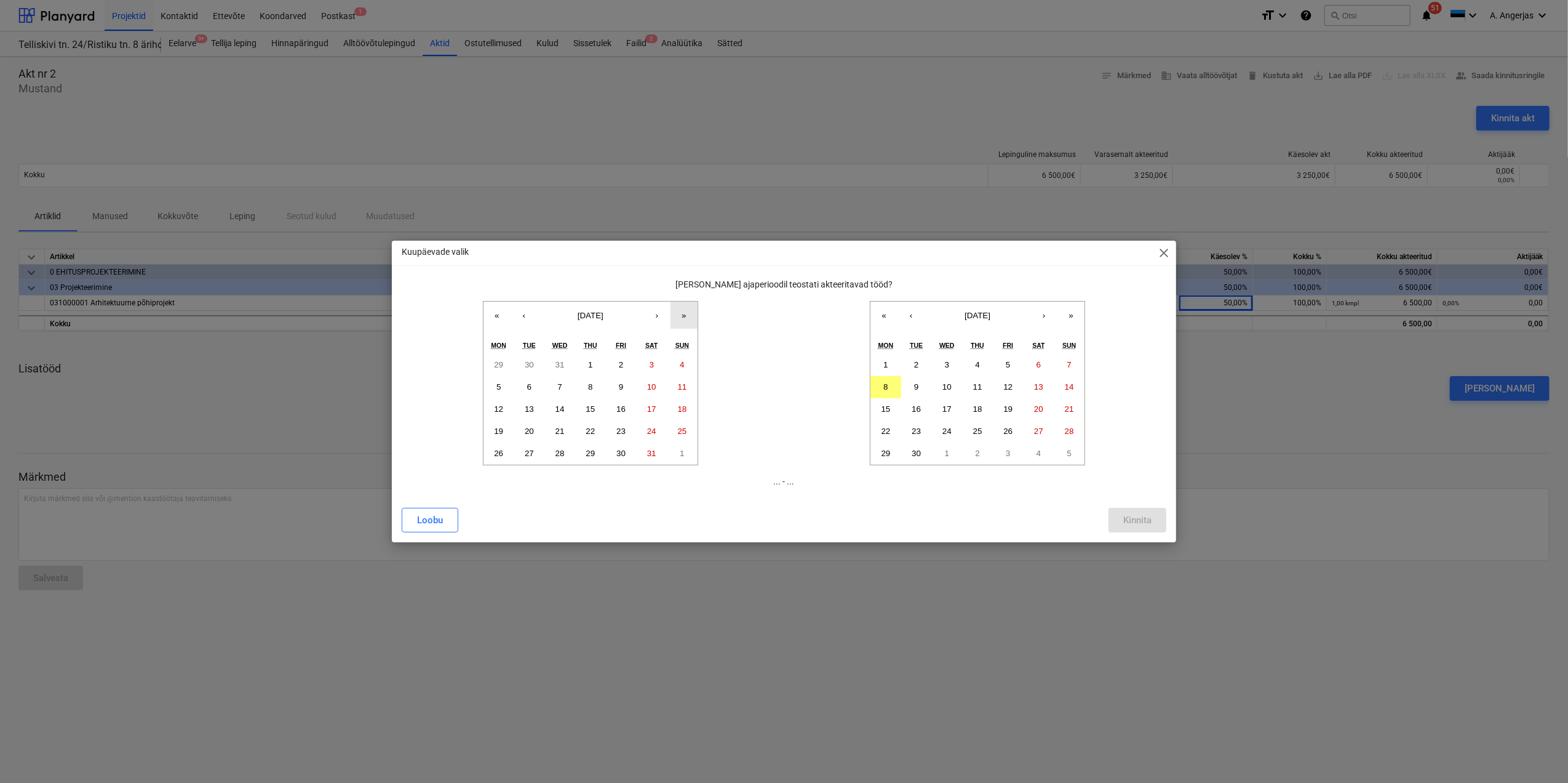
click at [678, 316] on button "»" at bounding box center [684, 315] width 27 height 27
click at [397, 426] on div "[PERSON_NAME] ajaperioodil teostati akteeritavad tööd? « ‹ [DATE] › » Mon Tue W…" at bounding box center [784, 388] width 784 height 219
click at [520, 317] on button "‹" at bounding box center [523, 315] width 27 height 27
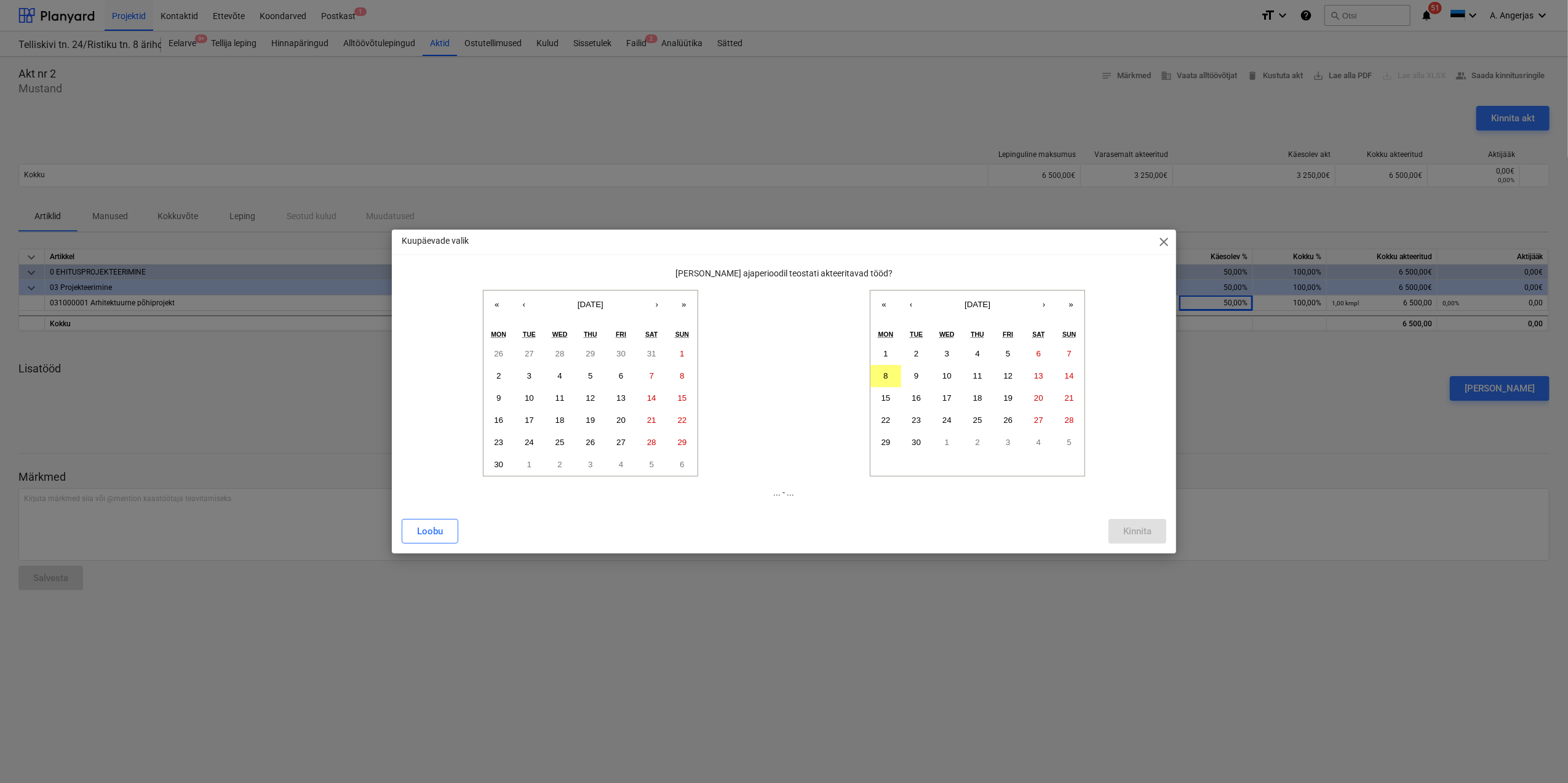
click at [419, 404] on div "« ‹ [DATE] › » Mon Tue Wed Thu Fri Sat Sun 26 27 28 29 30 31 1 2 3 4 5 6 7 8 9 …" at bounding box center [783, 383] width 764 height 186
click at [499, 464] on abbr "30" at bounding box center [498, 464] width 9 height 9
click at [919, 307] on button "‹" at bounding box center [910, 304] width 27 height 27
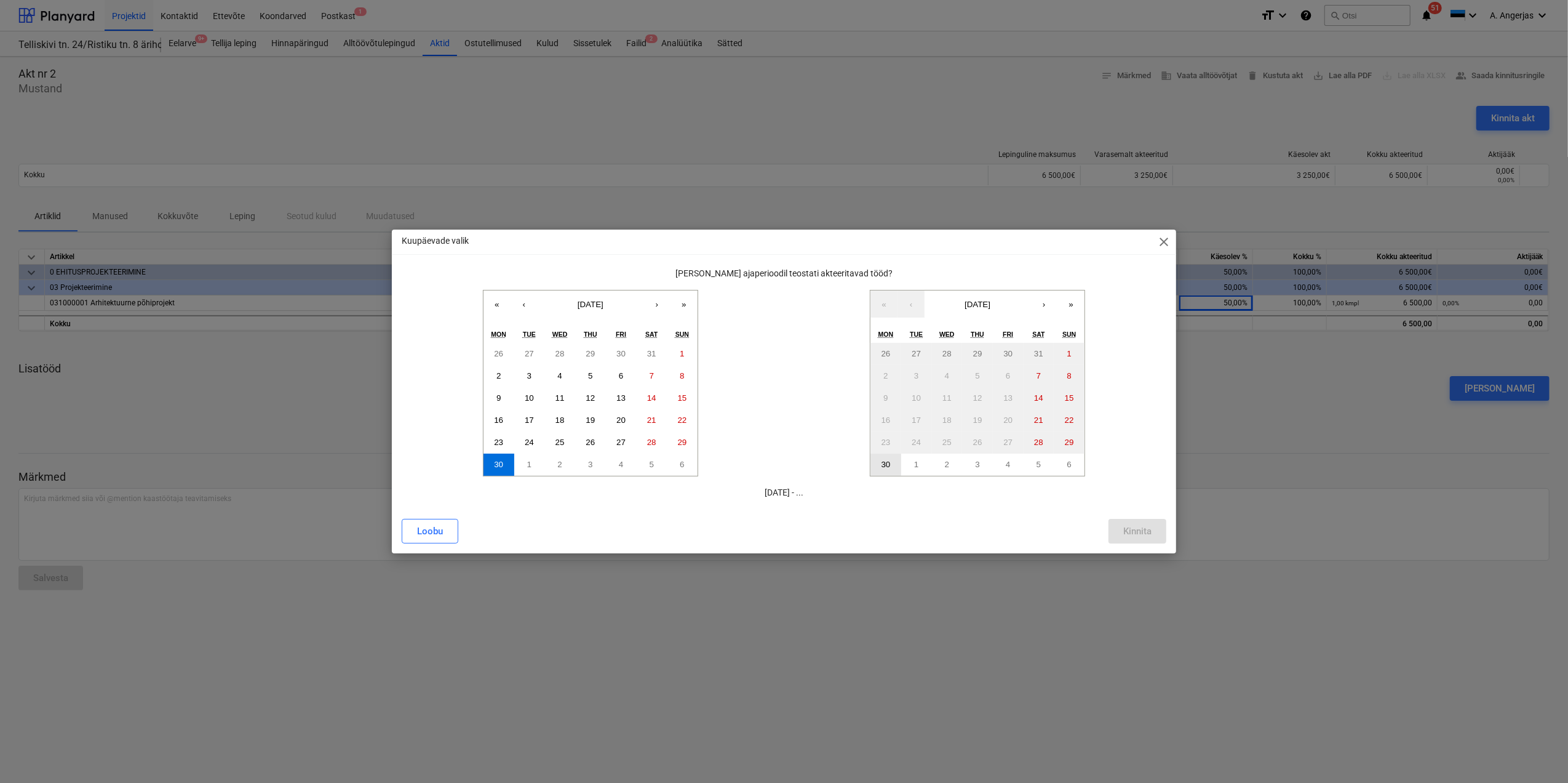
click at [882, 470] on button "30" at bounding box center [886, 465] width 30 height 23
click at [1163, 535] on button "Kinnita" at bounding box center [1138, 531] width 58 height 25
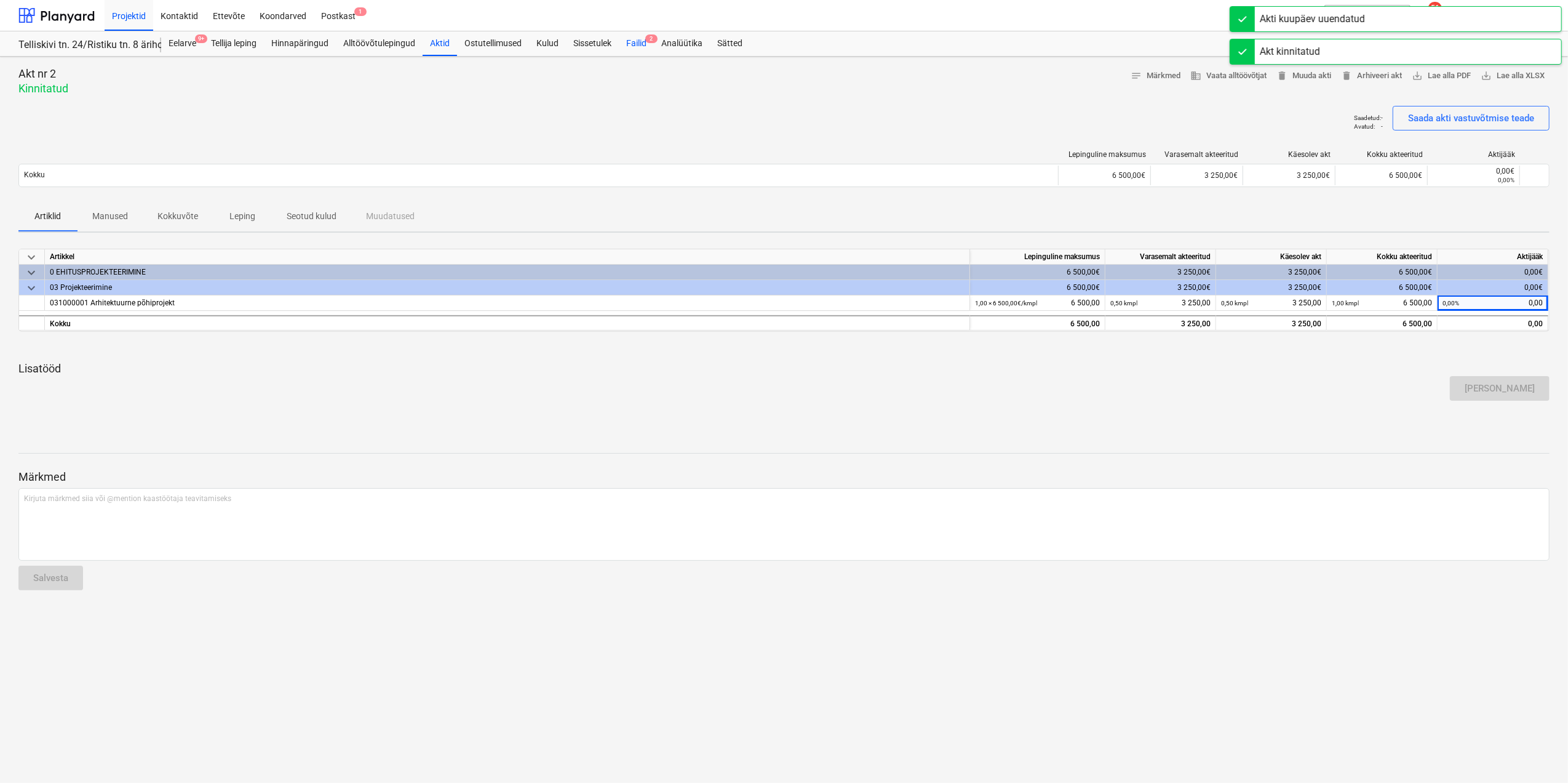
click at [640, 45] on div "Failid 2" at bounding box center [636, 44] width 35 height 25
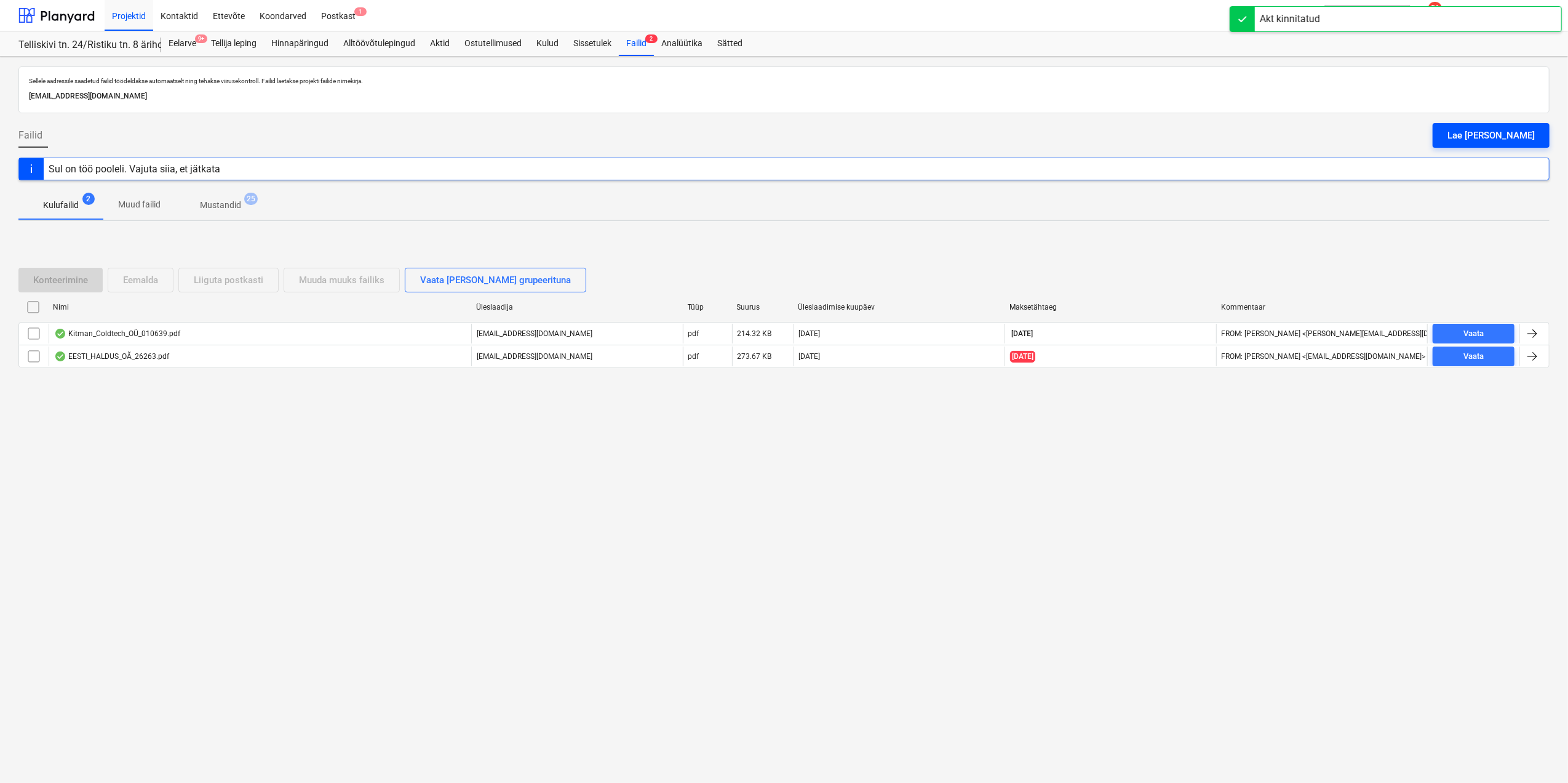
click at [1518, 131] on div "Lae [PERSON_NAME]" at bounding box center [1491, 135] width 87 height 16
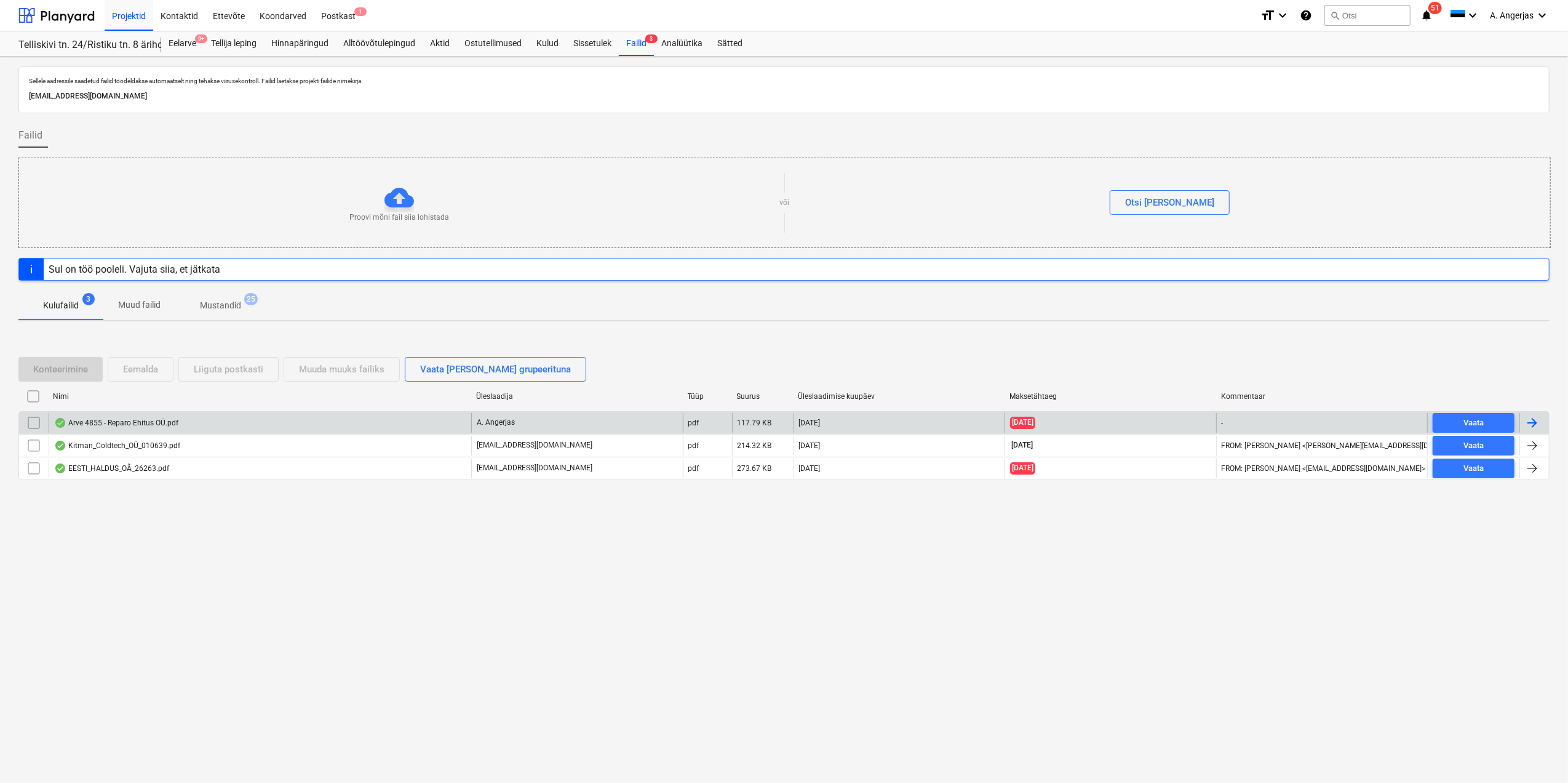
click at [210, 426] on div "Arve 4855 - Reparo Ehitus OÜ.pdf" at bounding box center [260, 423] width 422 height 20
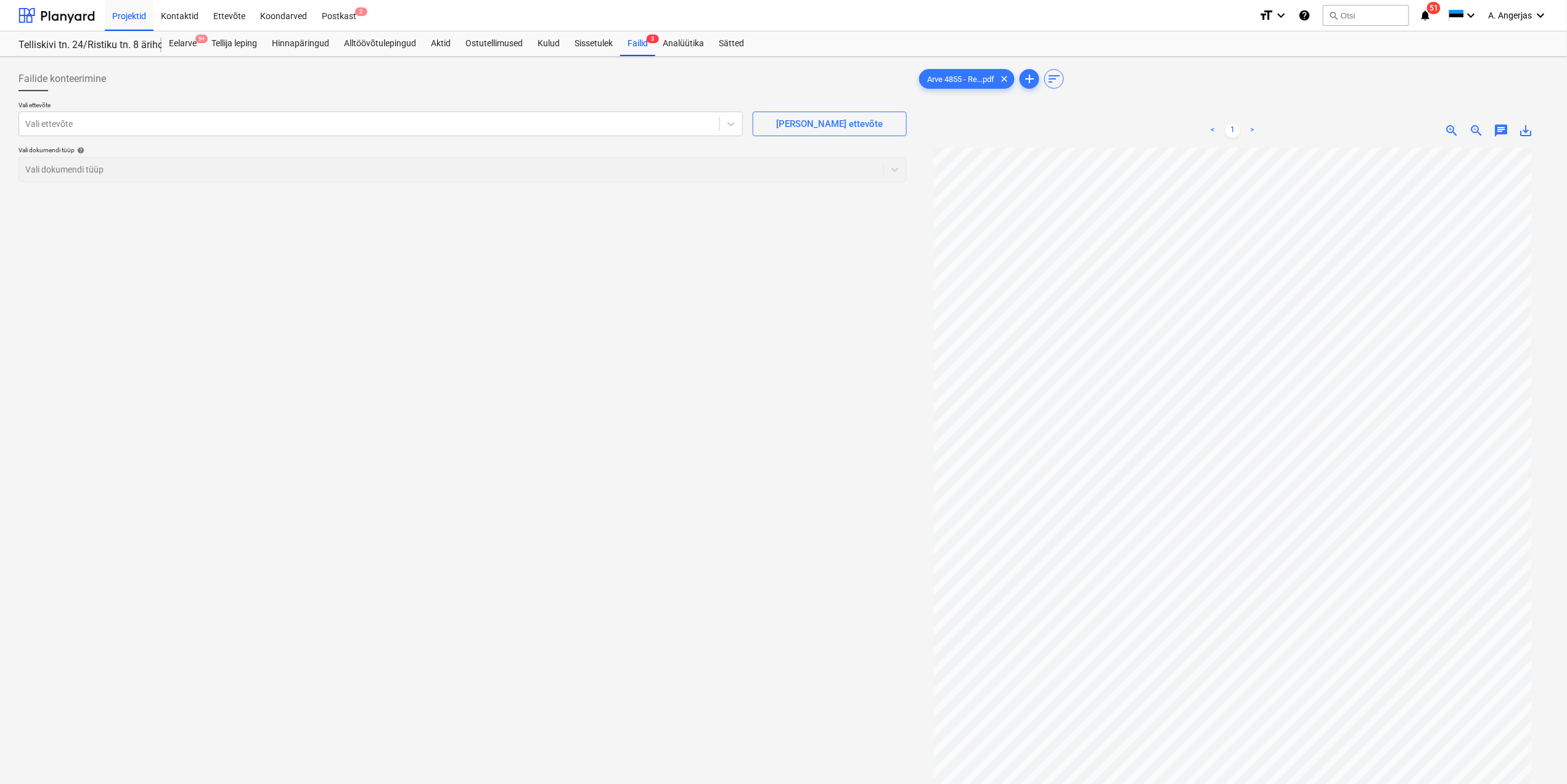
click at [525, 293] on div "Failide konteerimine Vali ettevõte Vali ettevõte [PERSON_NAME] uus ettevõte Val…" at bounding box center [463, 482] width 898 height 841
click at [583, 287] on div "Failide konteerimine Vali ettevõte Vali ettevõte [PERSON_NAME] uus ettevõte Val…" at bounding box center [463, 482] width 898 height 841
click at [469, 115] on div "Vali ettevõte" at bounding box center [369, 124] width 701 height 17
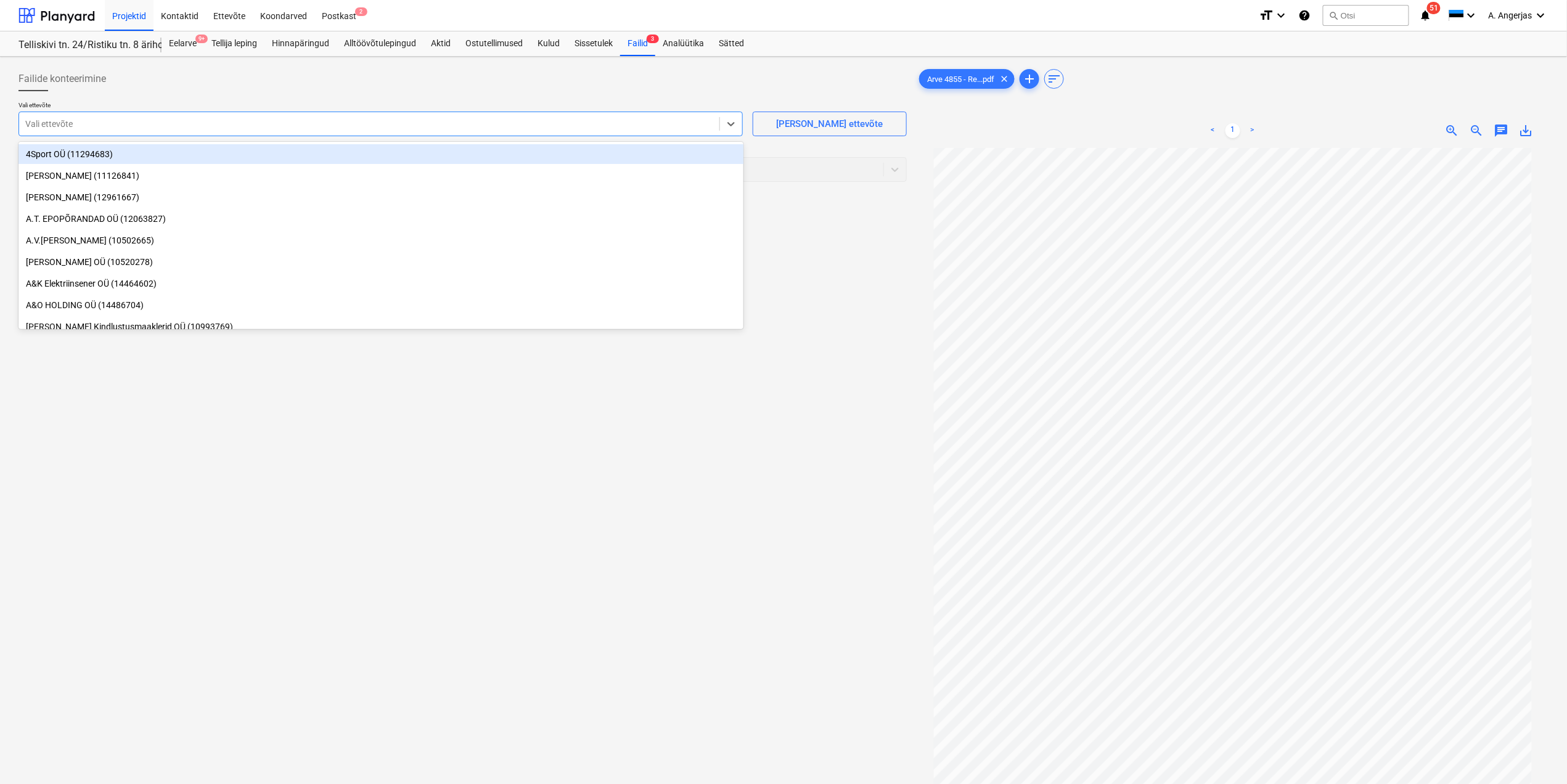
type input "q"
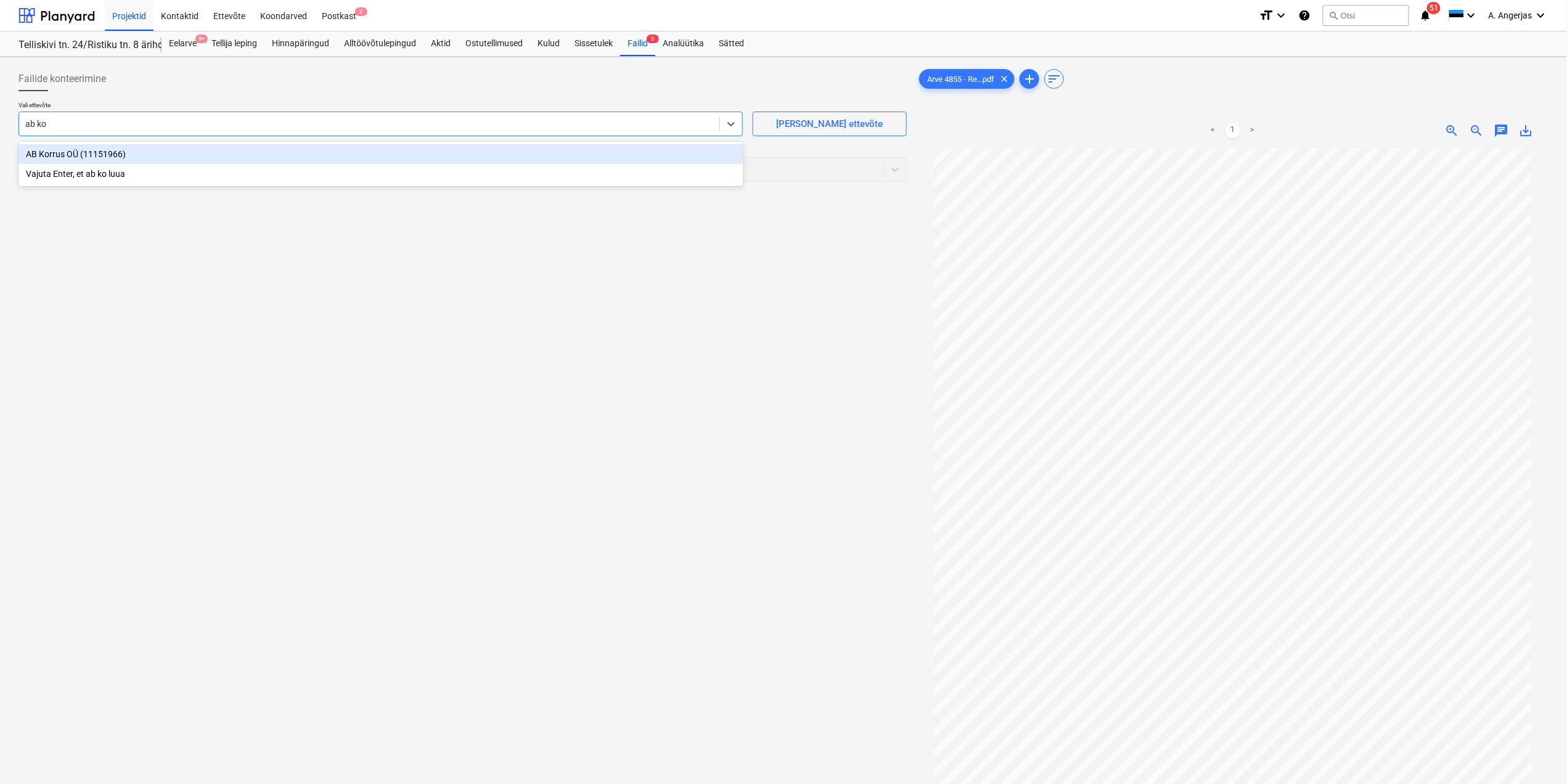
type input "ab kor"
click at [269, 153] on div "AB Korrus OÜ (11151966)" at bounding box center [380, 153] width 725 height 20
click at [204, 172] on div at bounding box center [451, 169] width 852 height 12
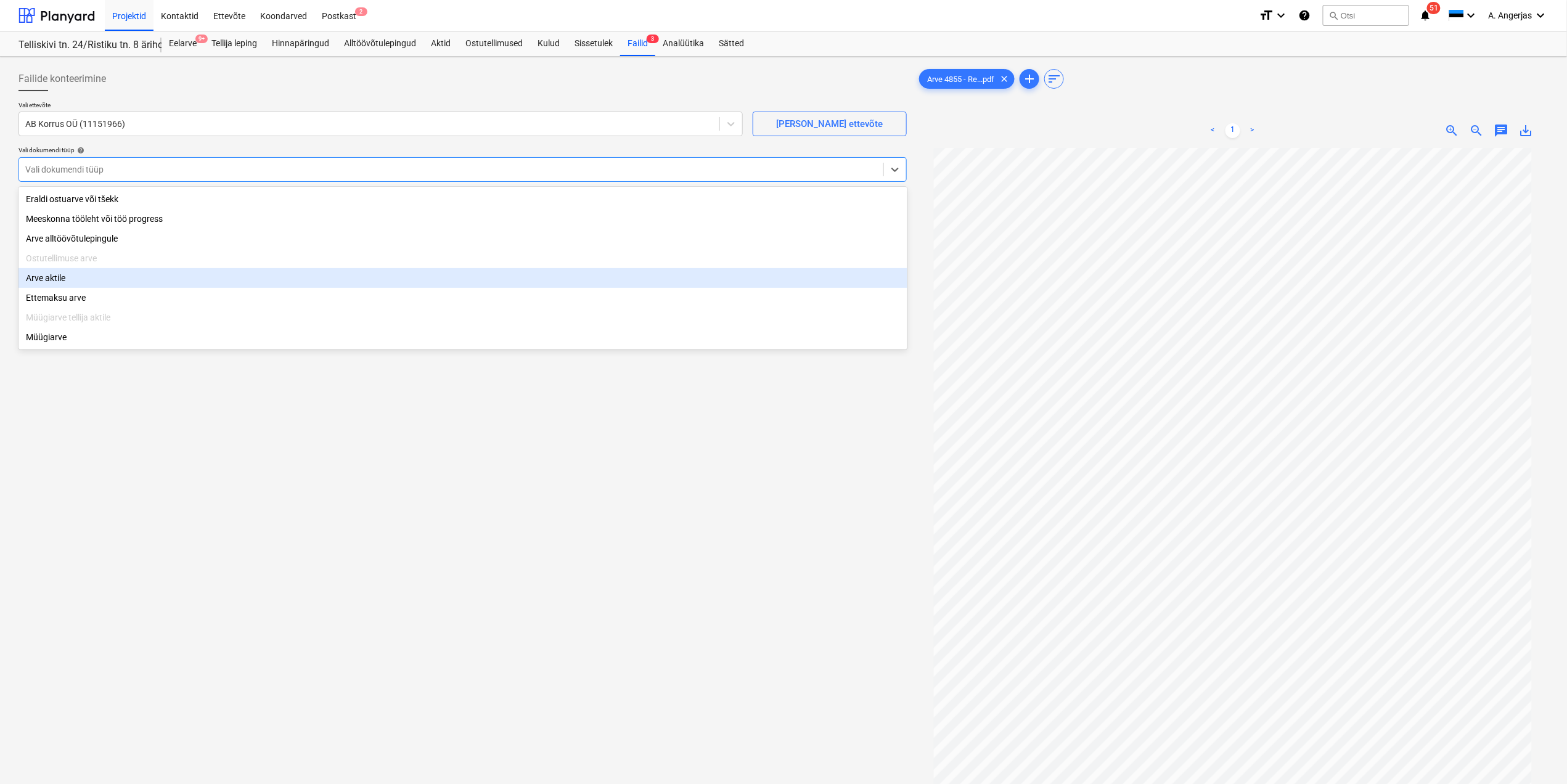
click at [127, 279] on div "Arve aktile" at bounding box center [463, 278] width 889 height 20
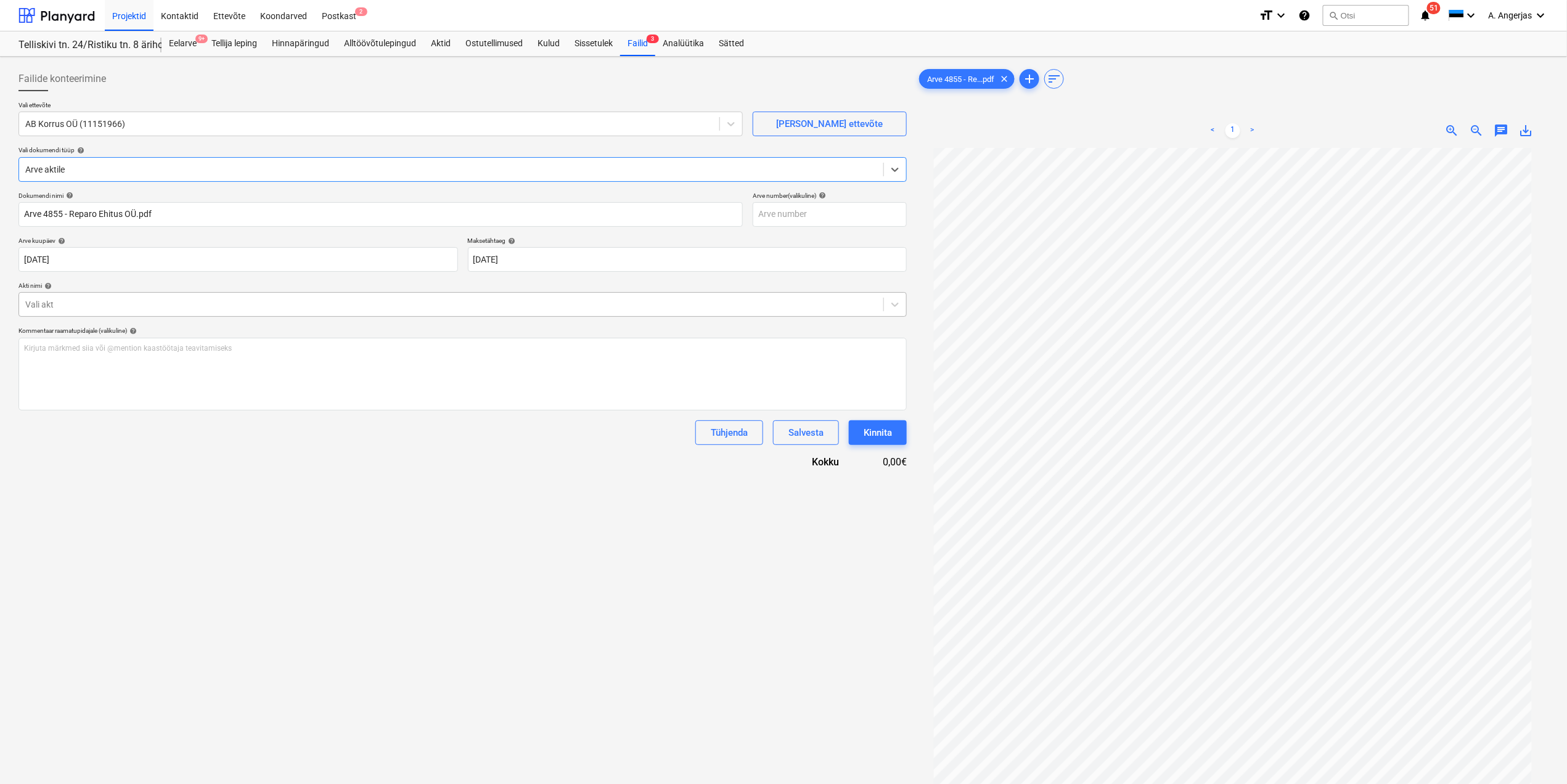
click at [102, 301] on div at bounding box center [451, 304] width 852 height 12
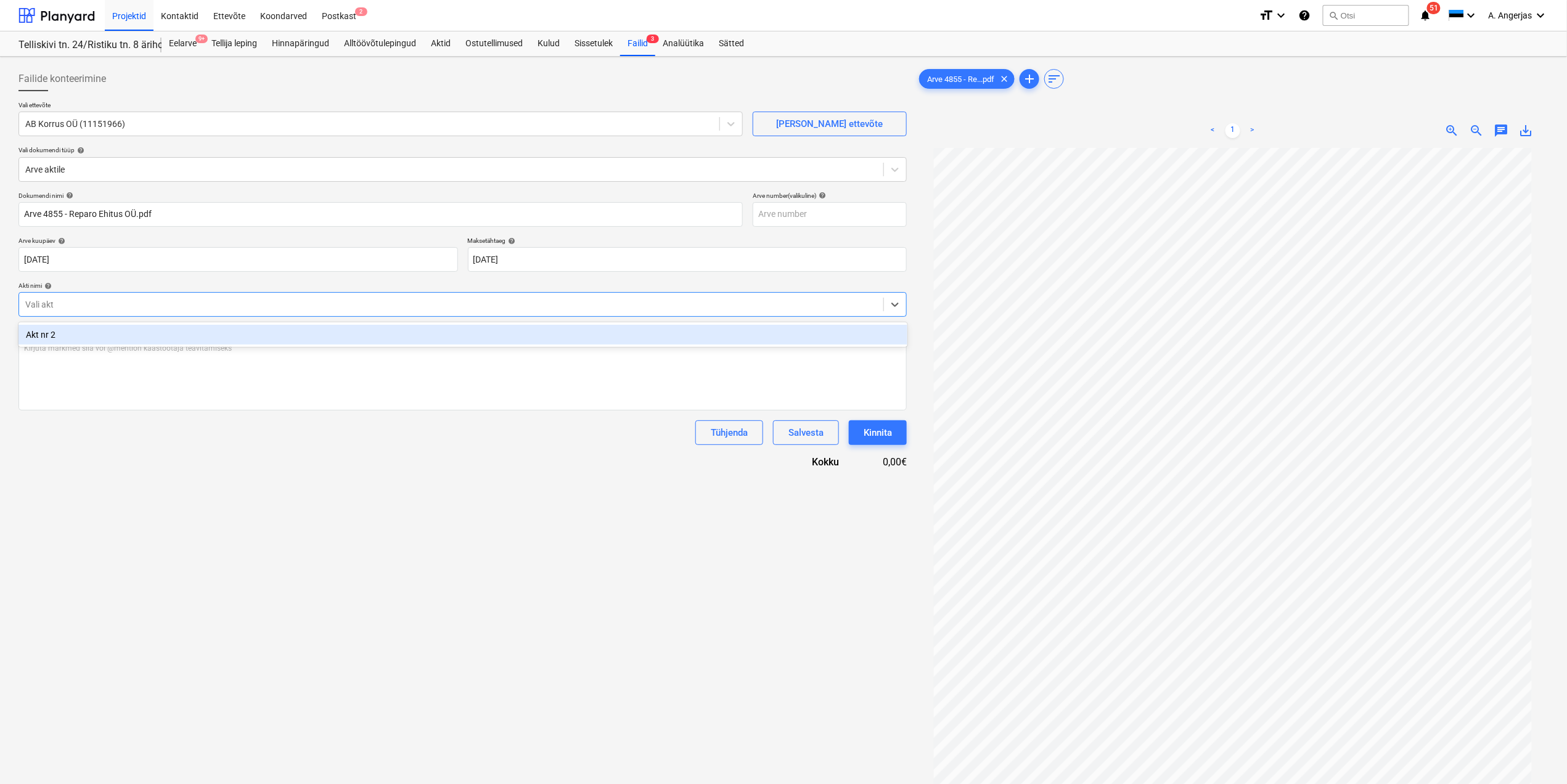
click at [70, 336] on div "Akt nr 2" at bounding box center [463, 335] width 889 height 20
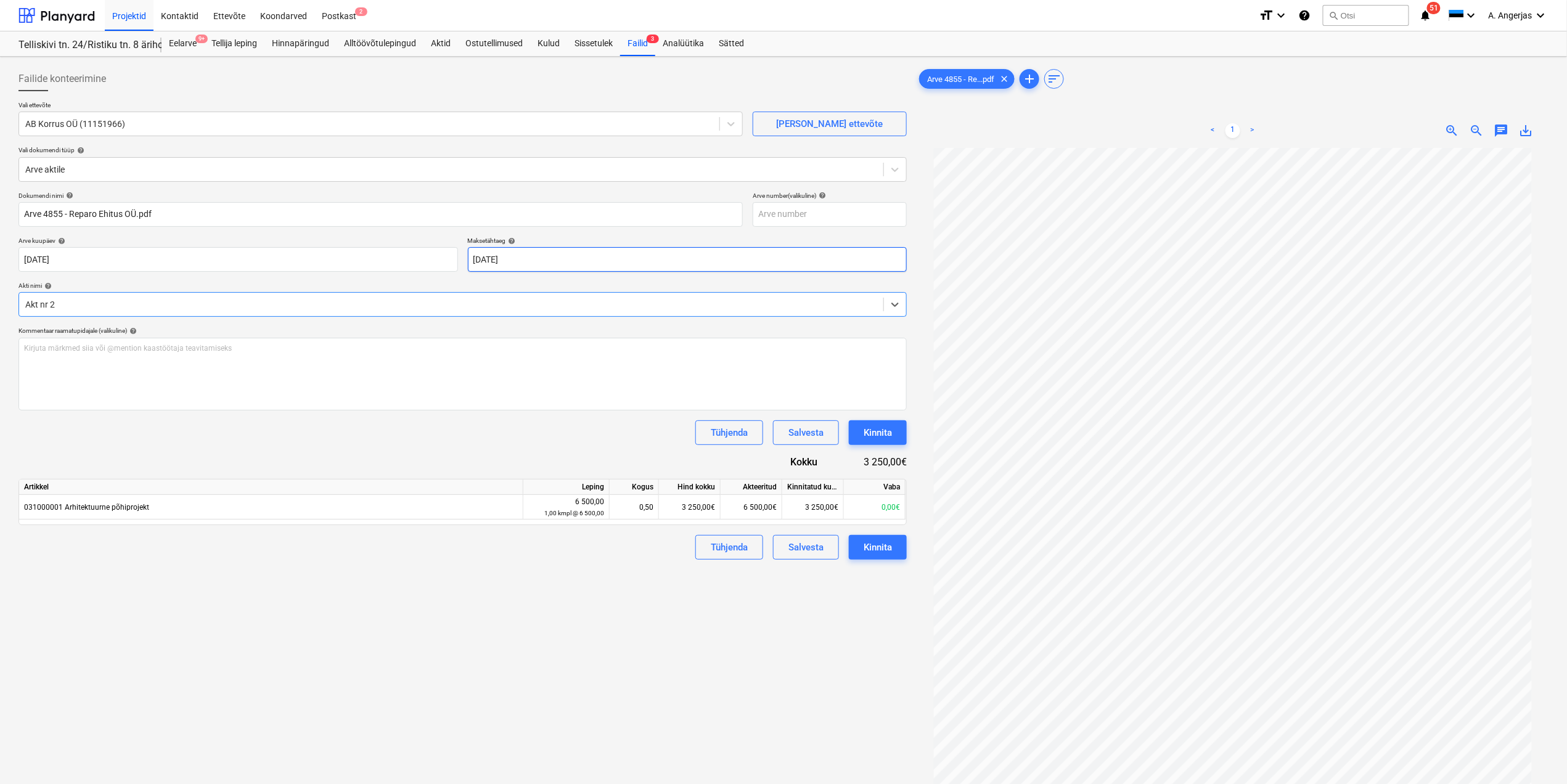
click at [484, 261] on body "Projektid Kontaktid Ettevõte Koondarved Postkast 2 format_size keyboard_arrow_d…" at bounding box center [784, 392] width 1567 height 784
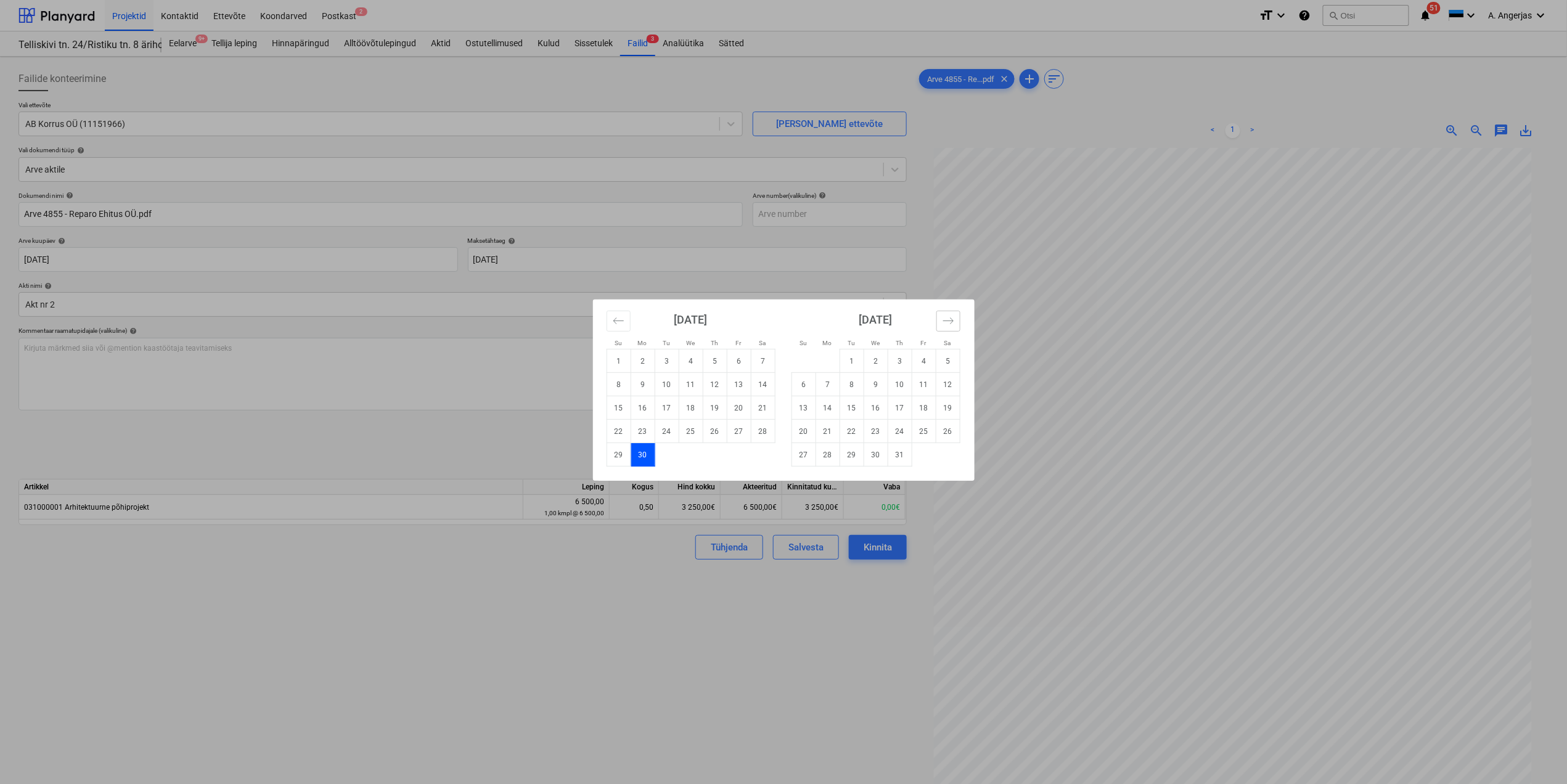
click at [952, 317] on icon "Move forward to switch to the next month." at bounding box center [949, 321] width 12 height 12
click at [488, 313] on div "Su Mo Tu We Th Fr Sa Su Mo Tu We Th Fr Sa [DATE] 1 2 3 4 5 6 7 8 9 10 11 12 13 …" at bounding box center [784, 392] width 1567 height 784
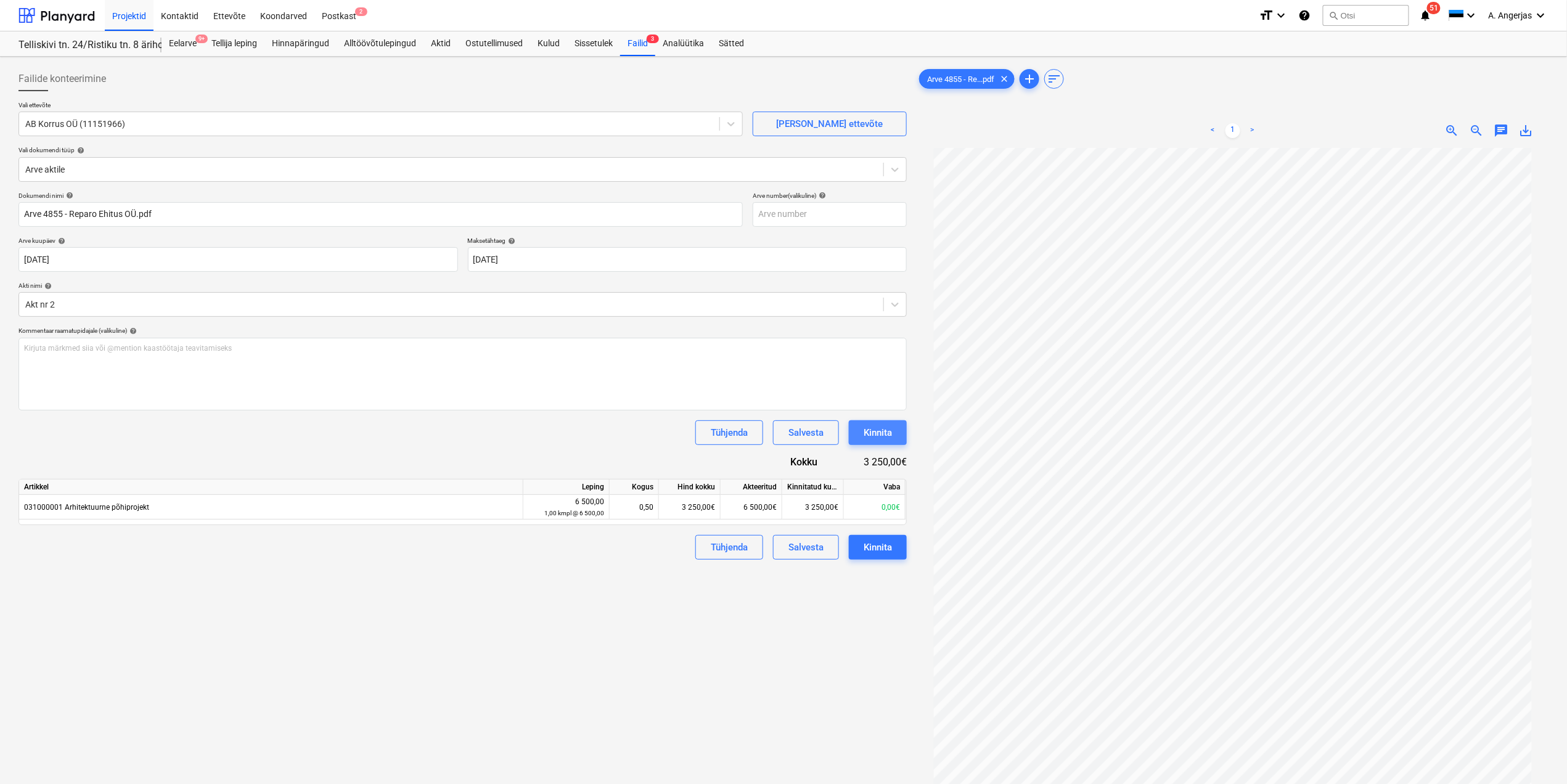
click at [875, 433] on div "Kinnita" at bounding box center [877, 433] width 28 height 16
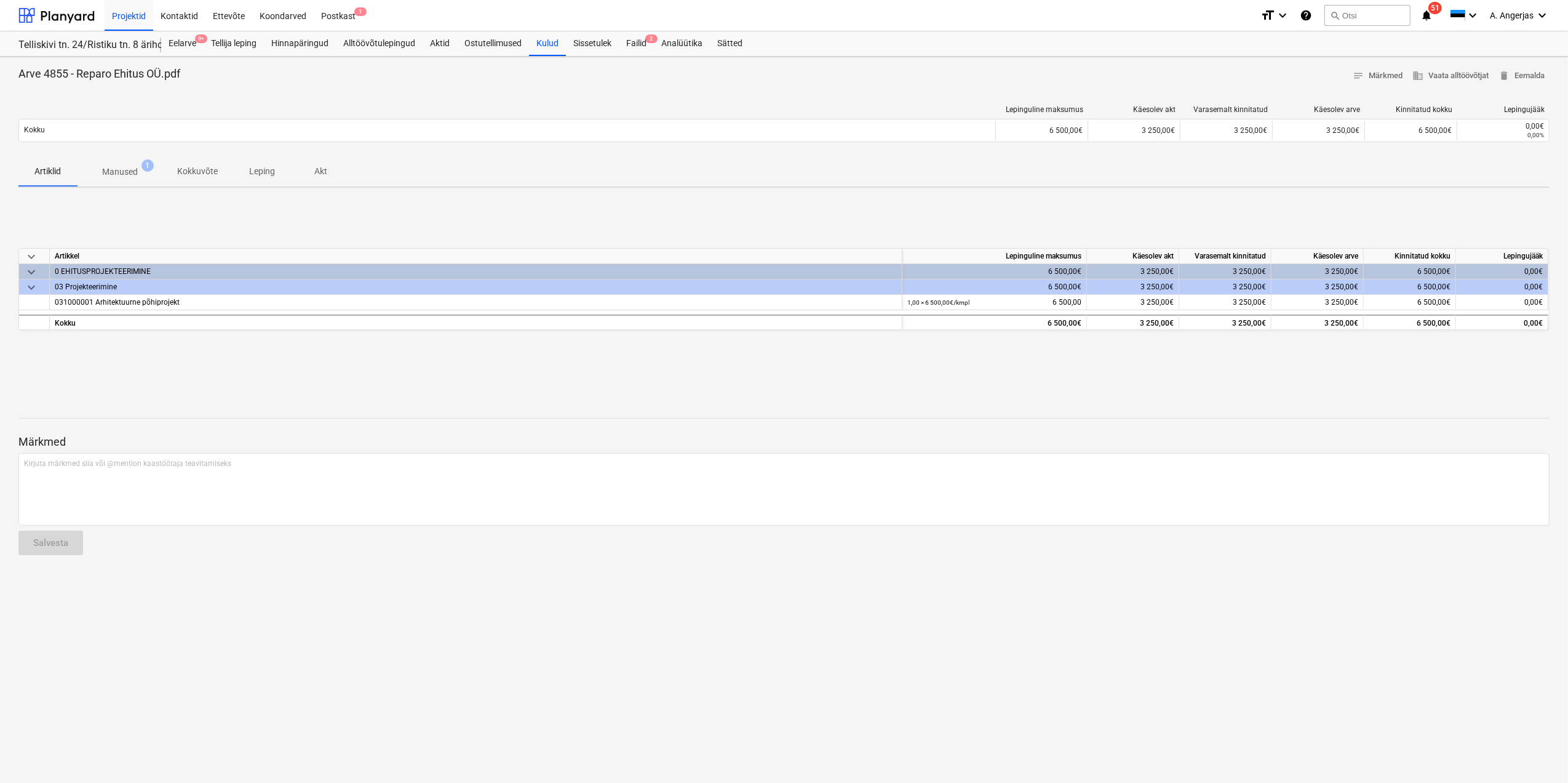
click at [53, 631] on div "Arve 4855 - Reparo Ehitus OÜ.pdf notes Märkmed business Vaata alltöövõtjat dele…" at bounding box center [784, 420] width 1568 height 726
click at [640, 41] on div "Failid 2" at bounding box center [636, 44] width 35 height 25
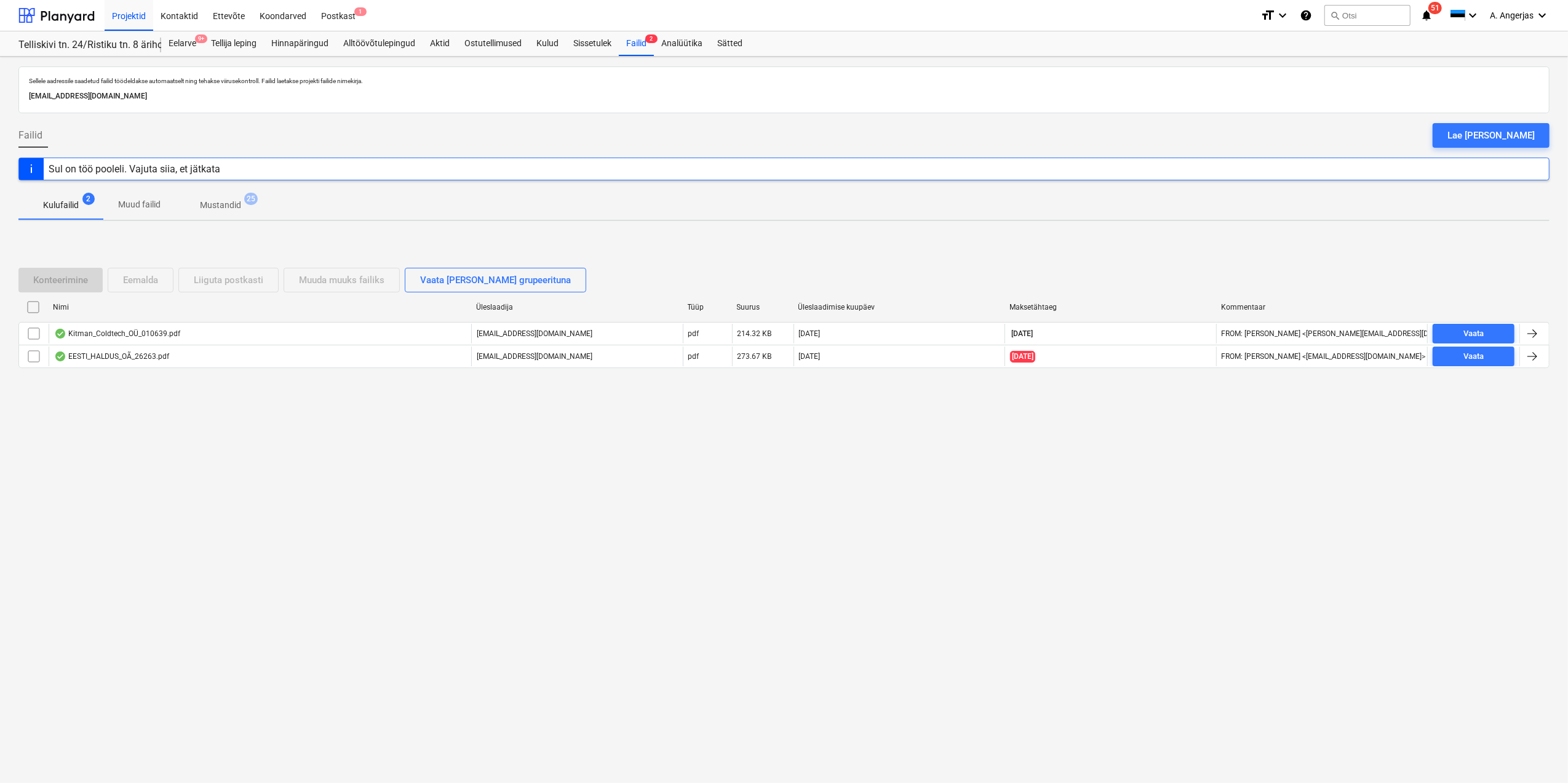
click at [54, 530] on div "Sellele aadressile saadetud failid töödeldakse automaatselt ning tehakse viirus…" at bounding box center [784, 420] width 1568 height 726
click at [328, 20] on div "Postkast 1" at bounding box center [338, 15] width 49 height 31
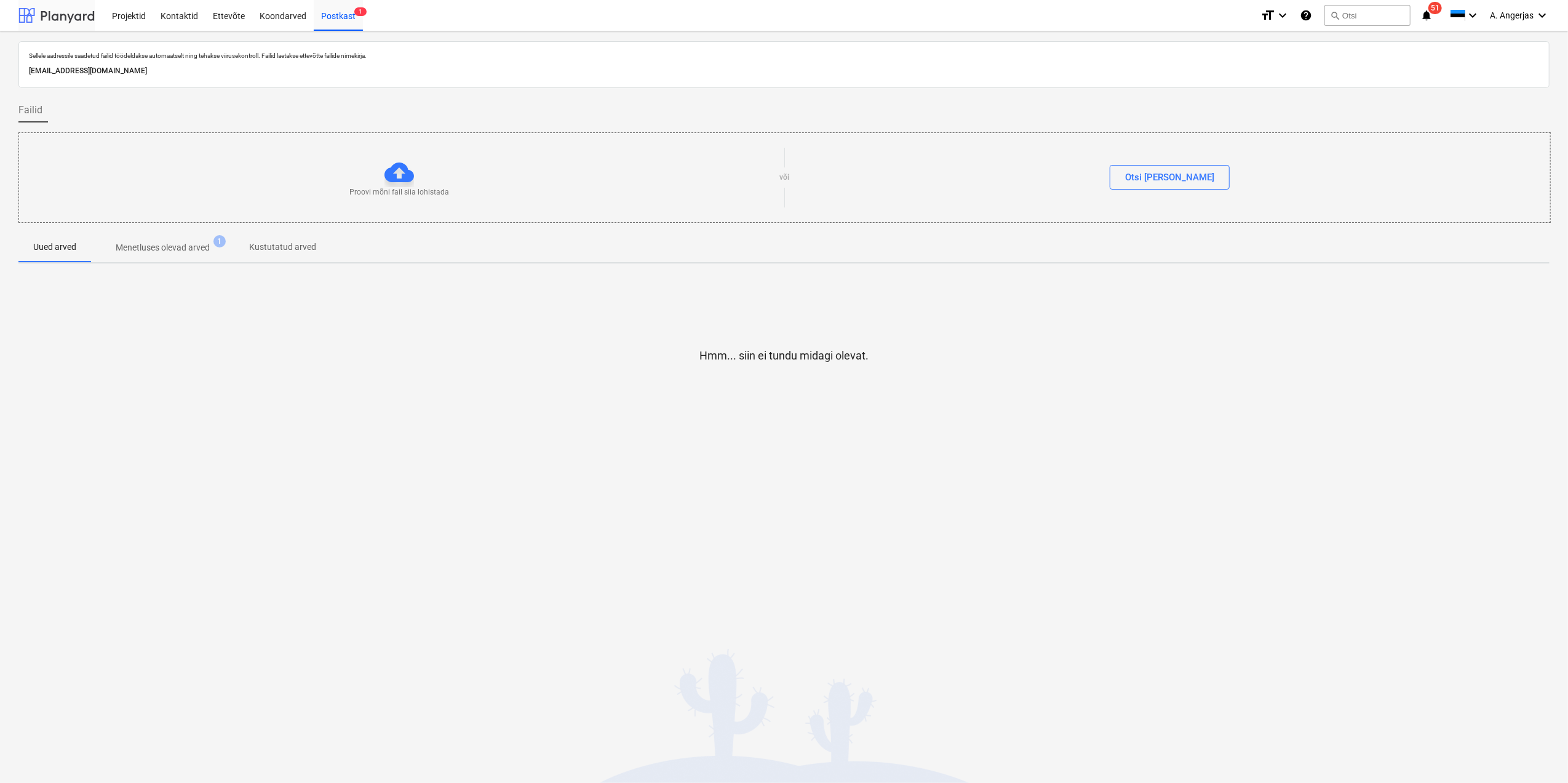
click at [57, 23] on div at bounding box center [56, 15] width 76 height 31
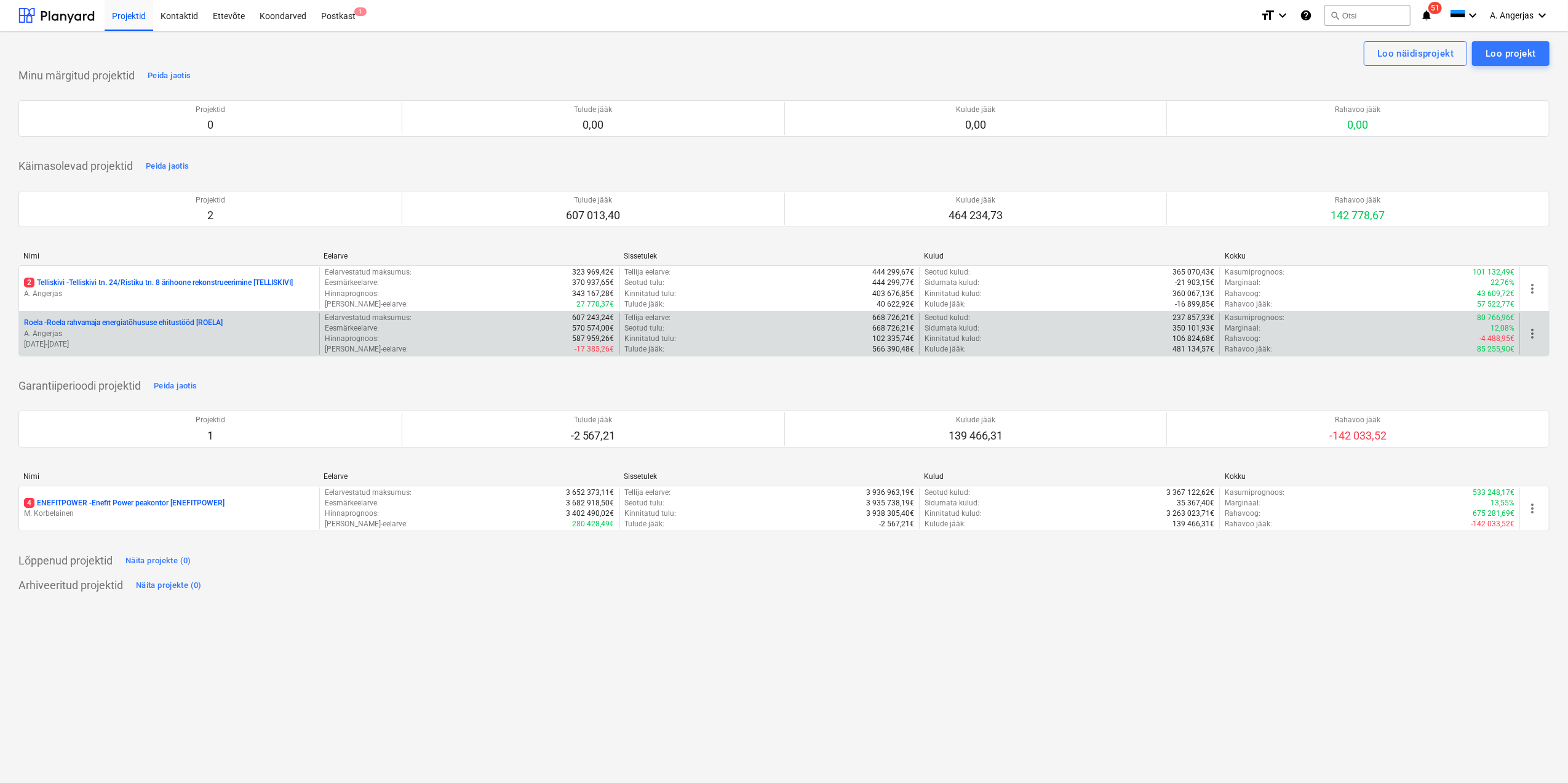
click at [159, 348] on p "[DATE] - [DATE]" at bounding box center [169, 344] width 290 height 10
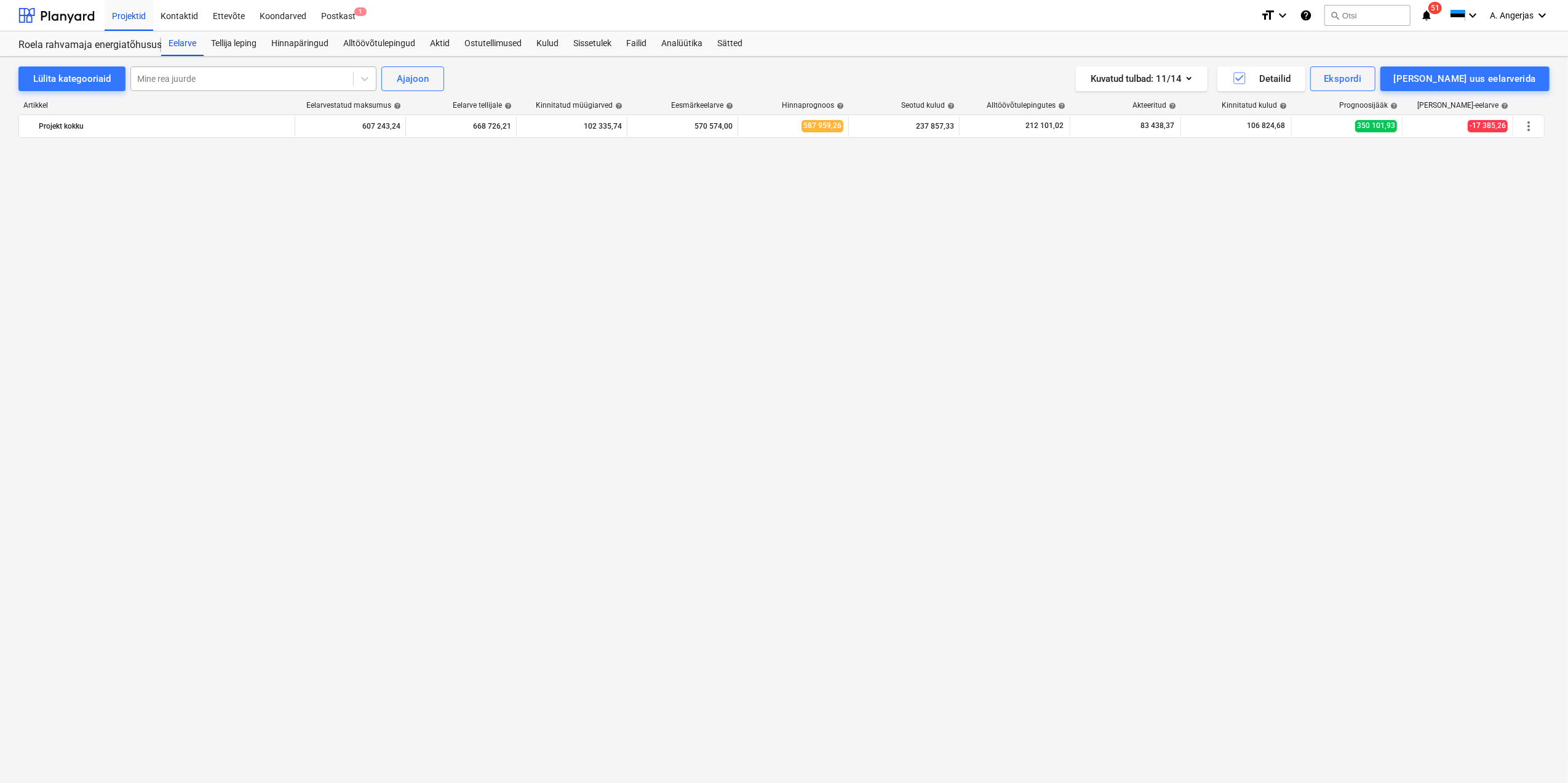
scroll to position [1400, 0]
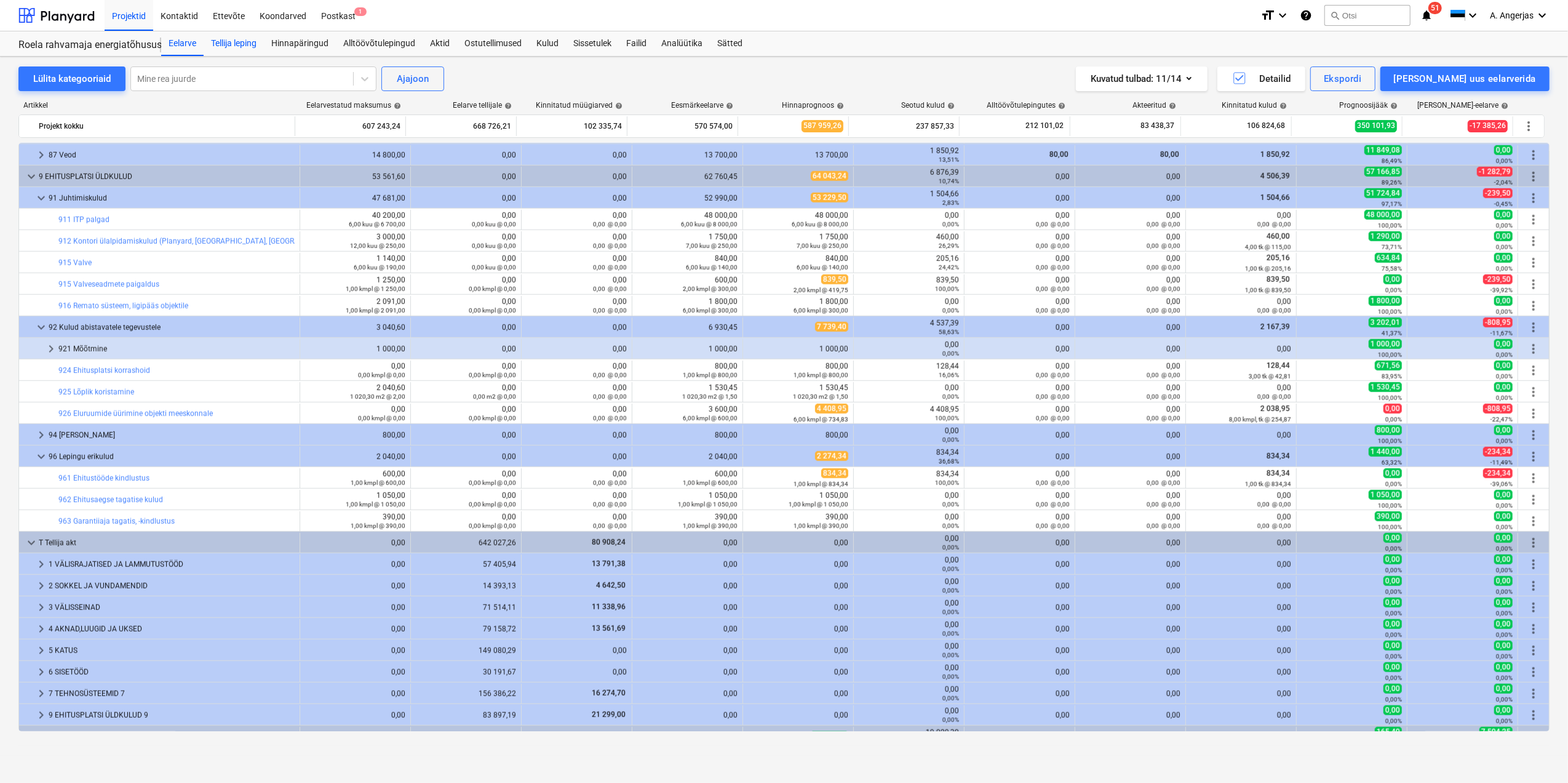
click at [235, 47] on div "Tellija leping" at bounding box center [233, 44] width 60 height 25
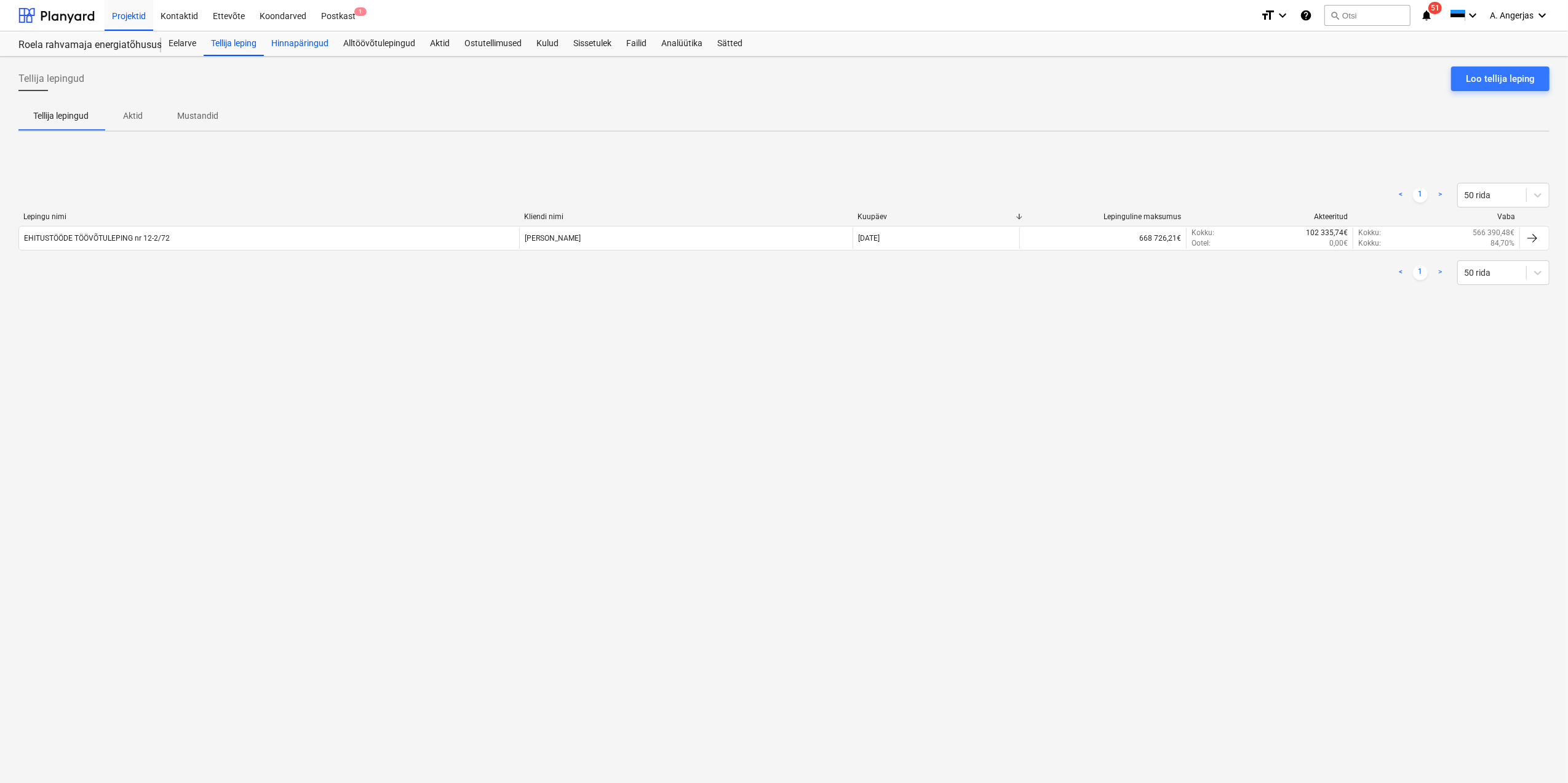
click at [294, 40] on div "Hinnapäringud" at bounding box center [300, 44] width 72 height 25
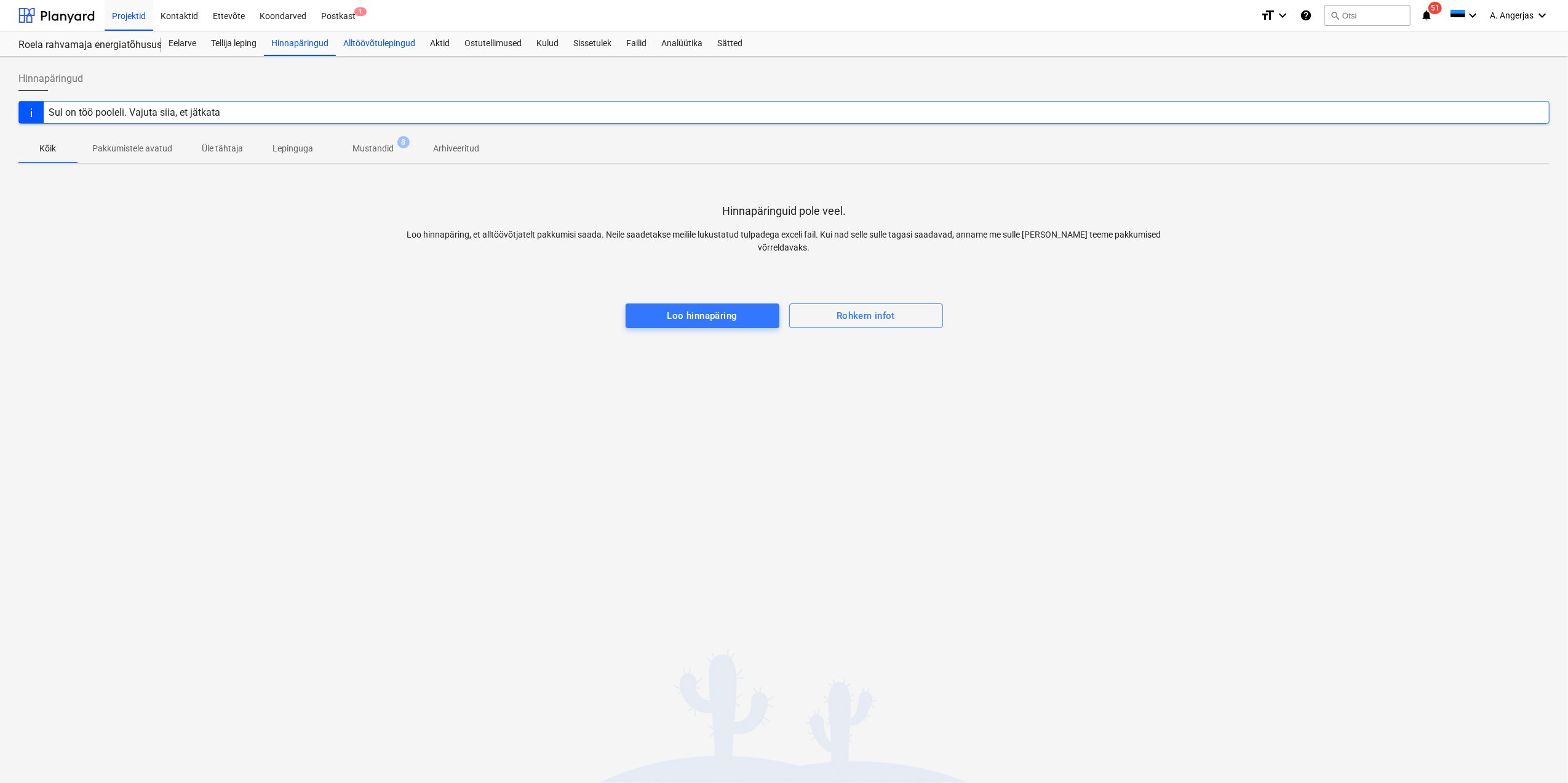
click at [358, 49] on div "Alltöövõtulepingud" at bounding box center [379, 44] width 86 height 25
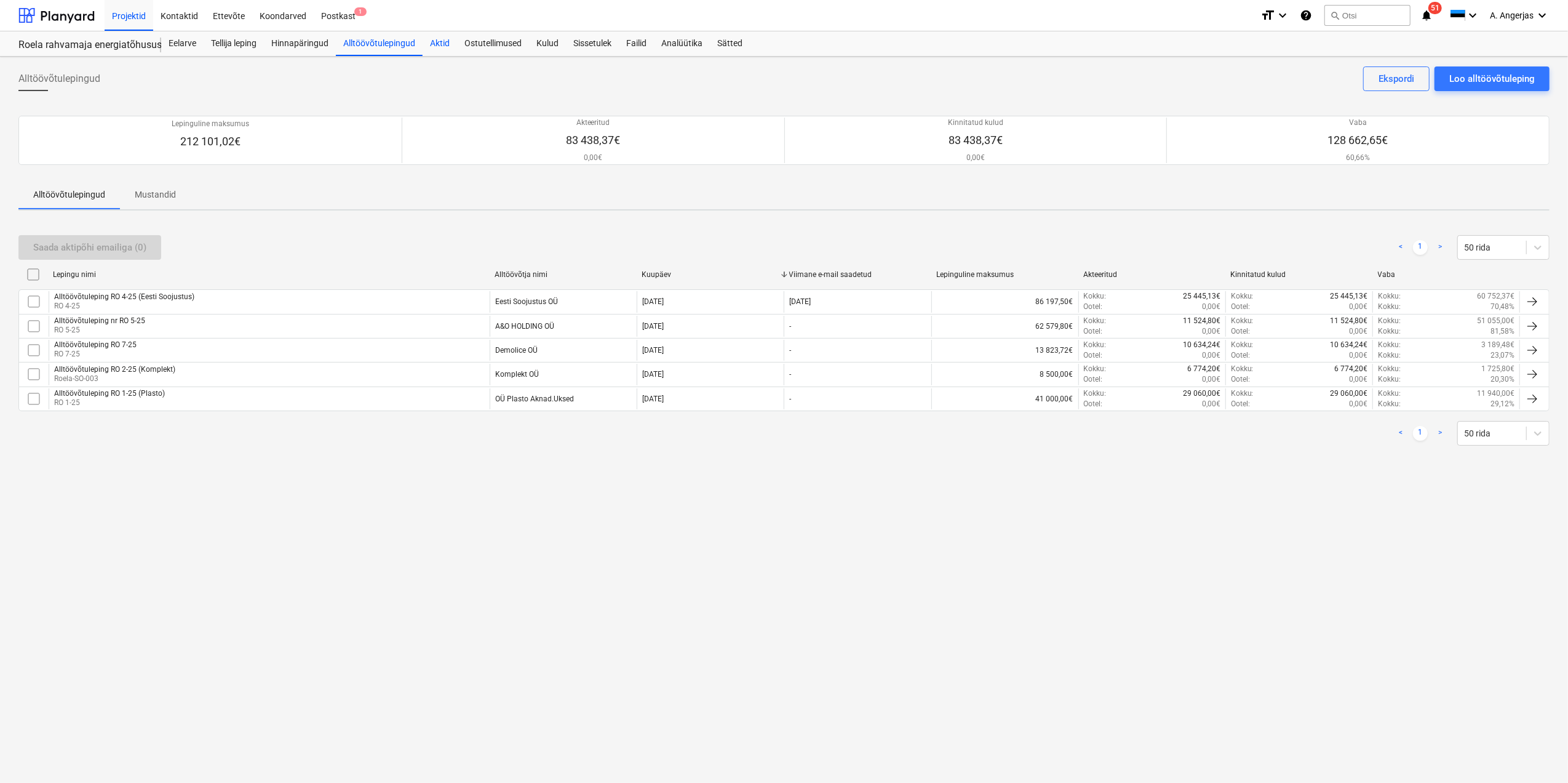
click at [453, 46] on div "Aktid" at bounding box center [439, 44] width 34 height 25
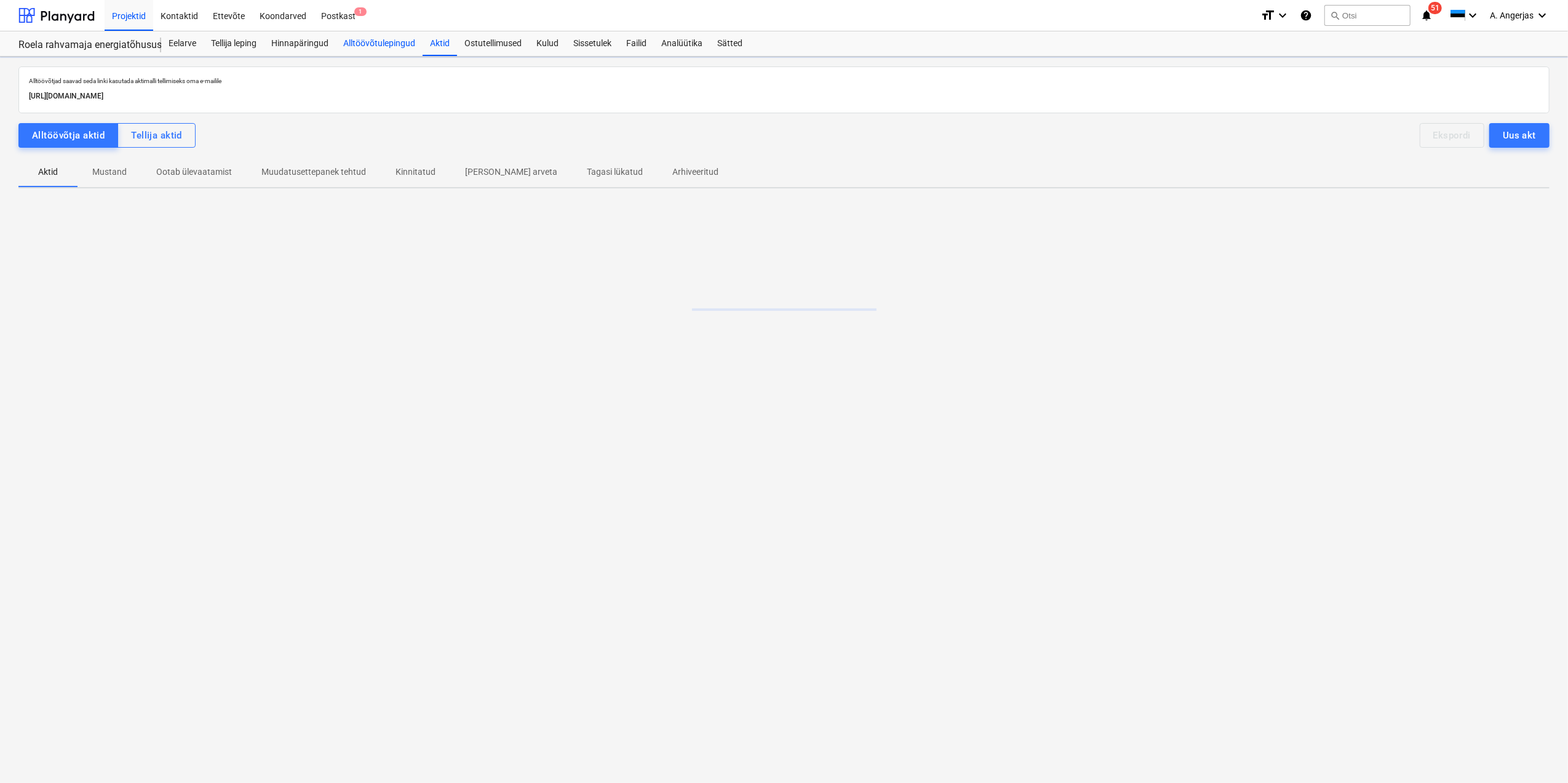
click at [362, 42] on div "Alltöövõtulepingud" at bounding box center [379, 44] width 86 height 25
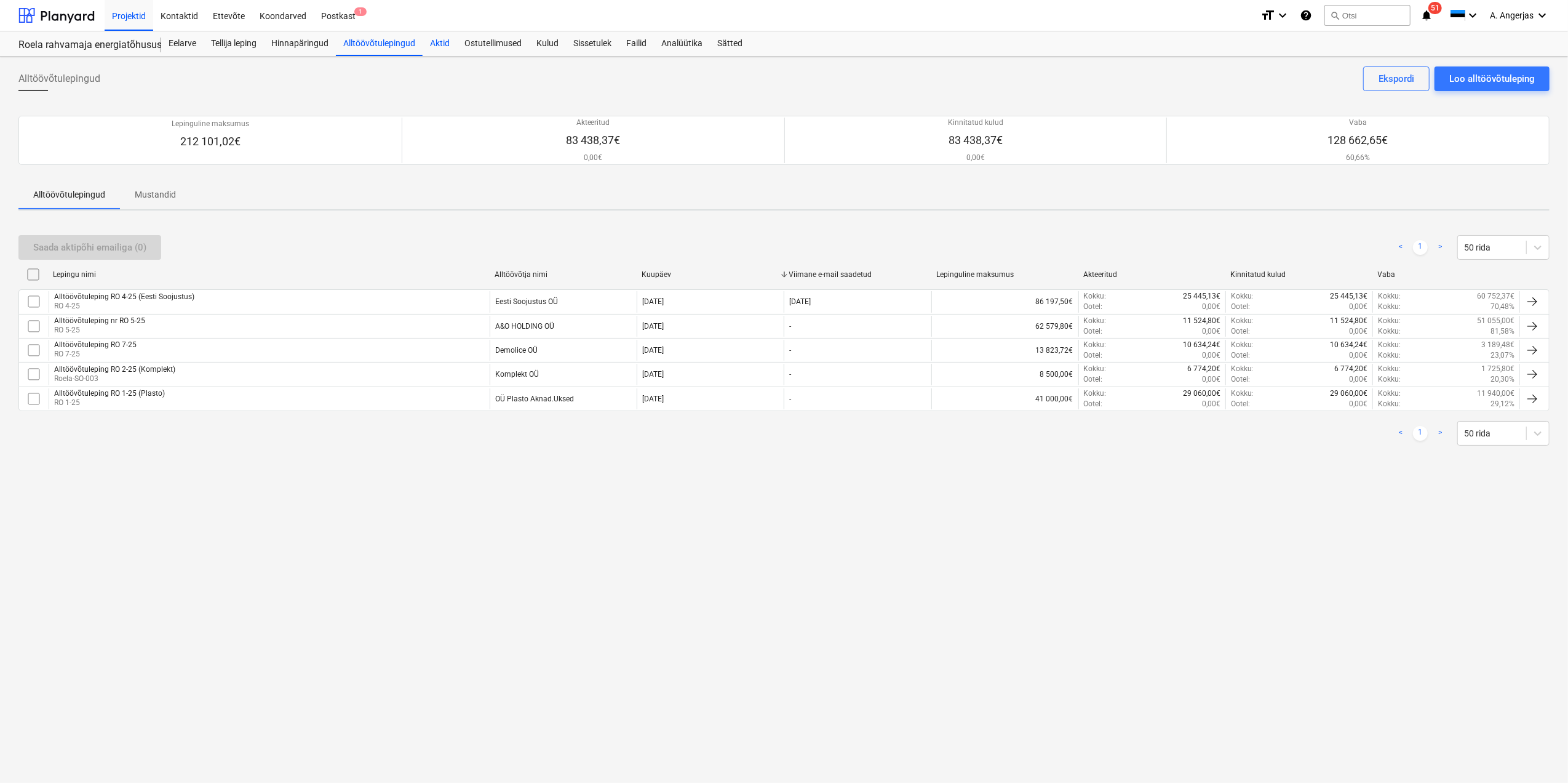
click at [448, 46] on div "Aktid" at bounding box center [439, 44] width 34 height 25
